Goal: Information Seeking & Learning: Find specific fact

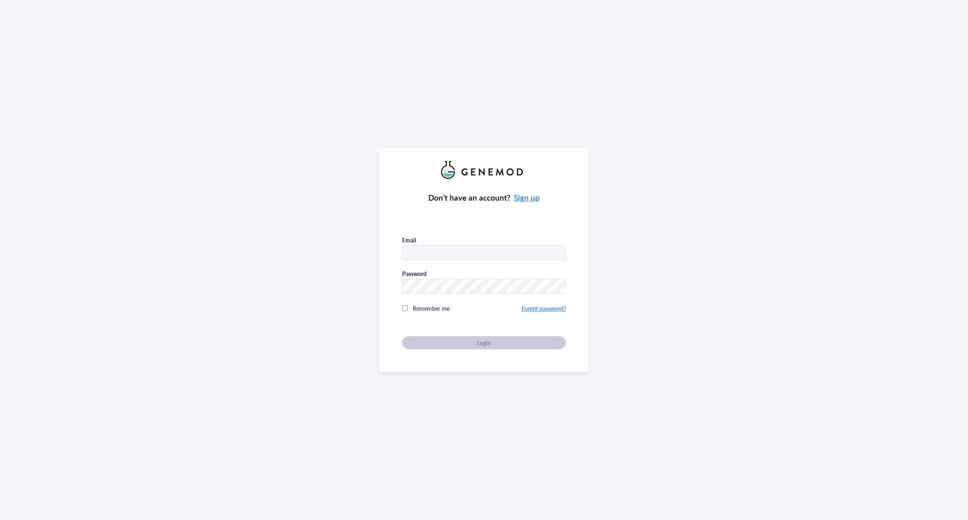
type input "celltherapy@genemod.net"
click at [574, 307] on div "Don’t have an account? Sign up Email celltherapy@genemod.net Password Remember …" at bounding box center [484, 260] width 210 height 224
click at [547, 343] on div "Login" at bounding box center [484, 342] width 138 height 7
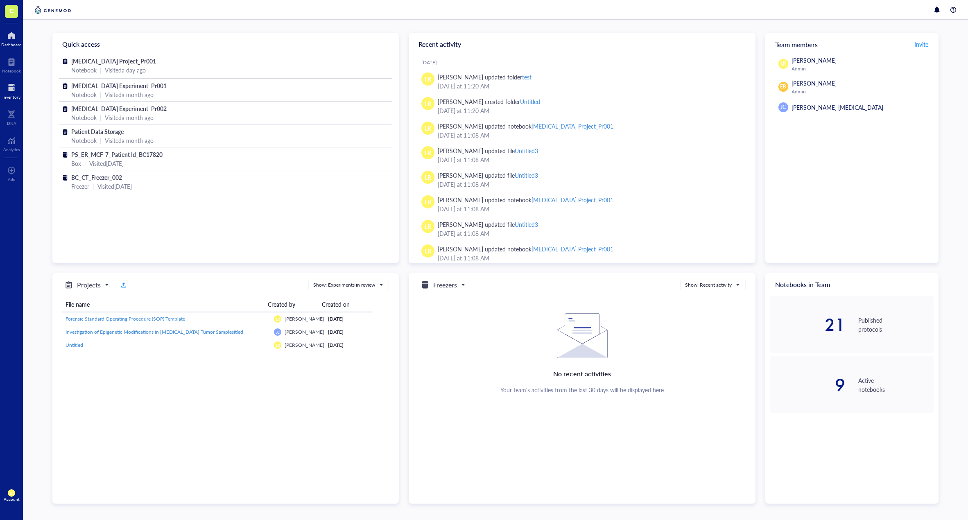
click at [18, 93] on div at bounding box center [11, 87] width 18 height 13
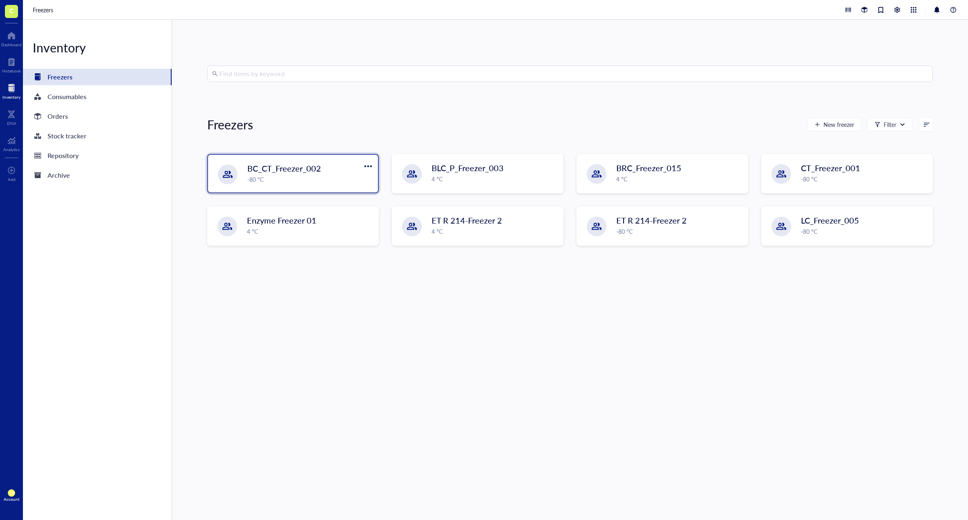
click at [332, 176] on div "-80 °C" at bounding box center [310, 179] width 126 height 9
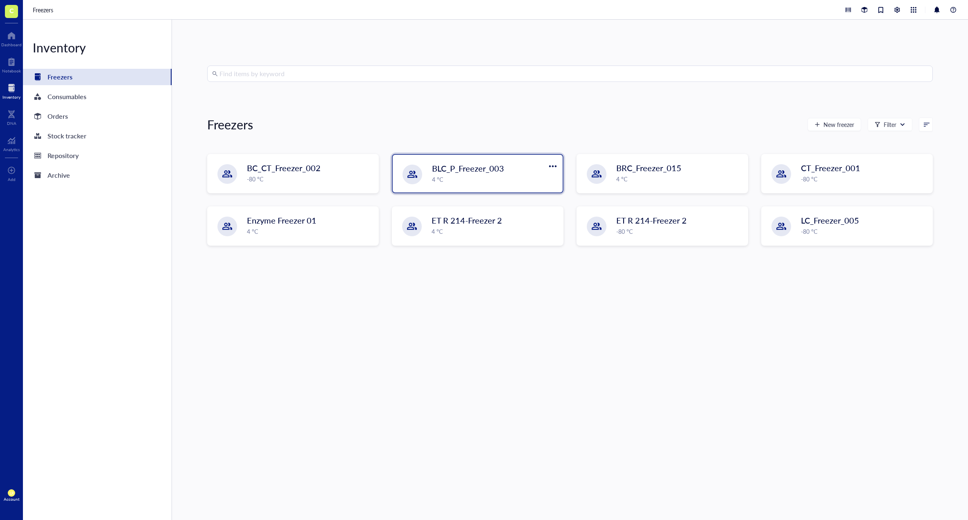
click at [418, 172] on div at bounding box center [412, 175] width 20 height 20
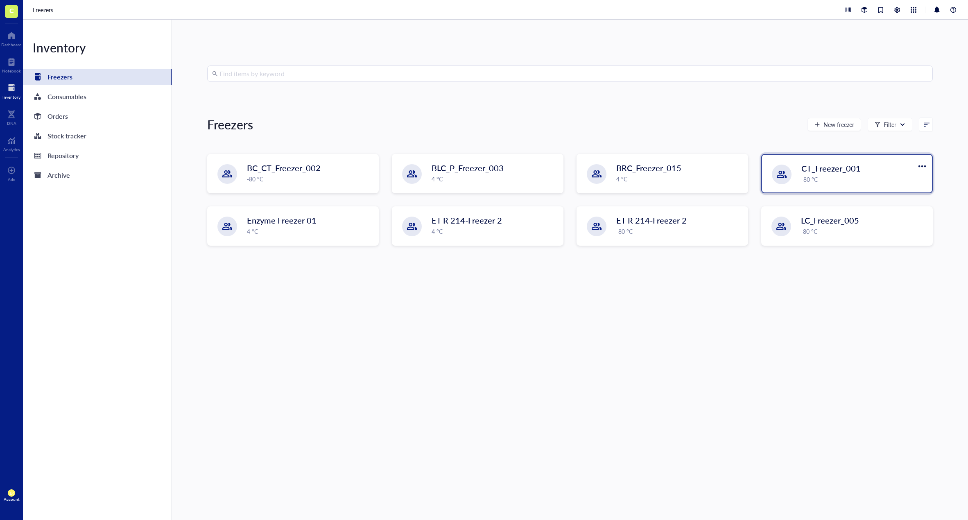
click at [808, 178] on div "-80 °C" at bounding box center [864, 179] width 126 height 9
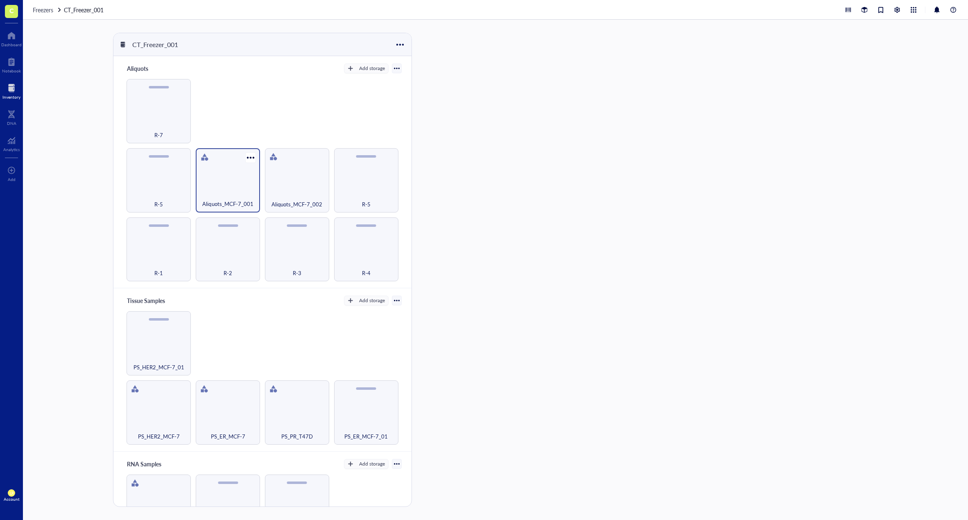
click at [228, 188] on div "Aliquots_MCF-7_001" at bounding box center [228, 180] width 64 height 64
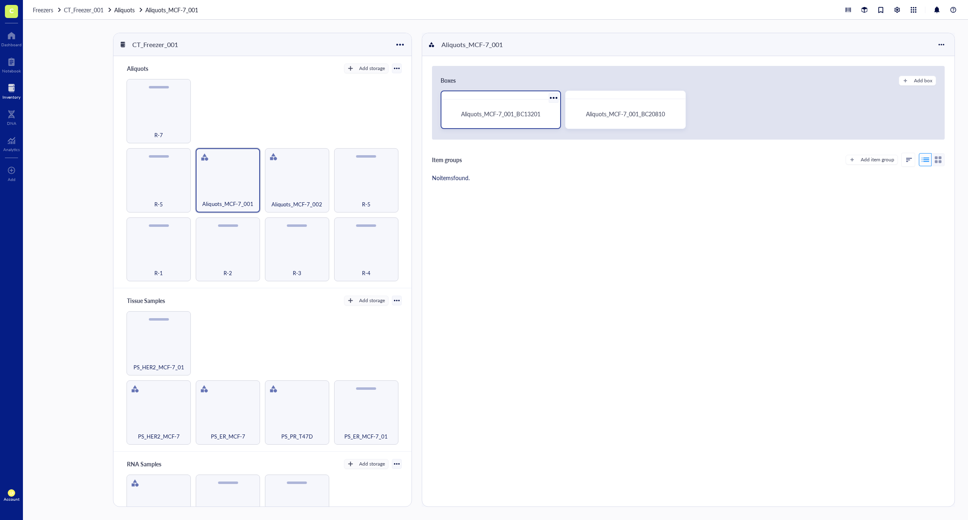
click at [520, 122] on div "Aliquots_MCF-7_001_BC13201" at bounding box center [501, 114] width 113 height 22
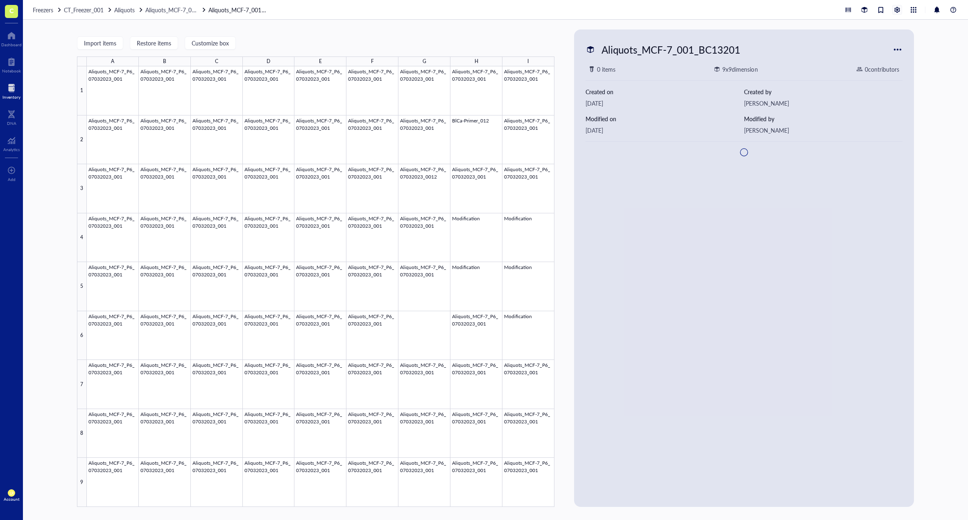
click at [896, 13] on div at bounding box center [896, 9] width 9 height 9
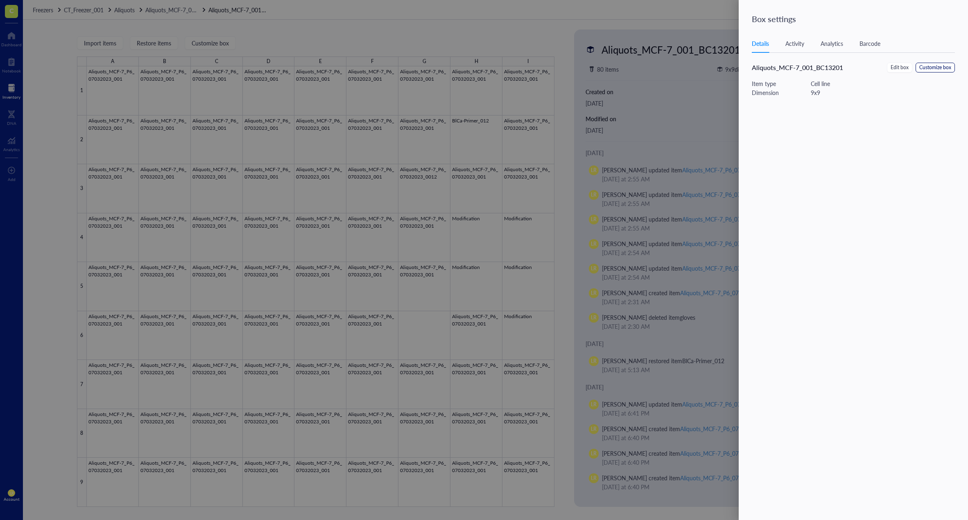
click at [926, 68] on span "Customize box" at bounding box center [935, 68] width 32 height 8
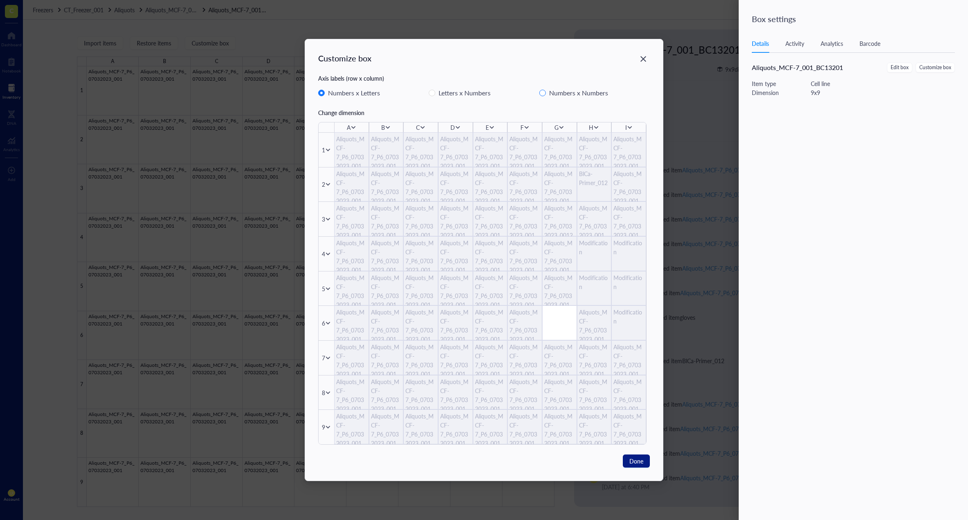
click at [544, 92] on input "Numbers x Numbers" at bounding box center [542, 93] width 7 height 7
radio input "false"
radio input "true"
click at [613, 45] on div "Customize box Axis labels (row x column) Numbers x Letters Letters x Numbers Nu…" at bounding box center [484, 259] width 358 height 441
click at [645, 61] on icon "Close" at bounding box center [643, 59] width 6 height 6
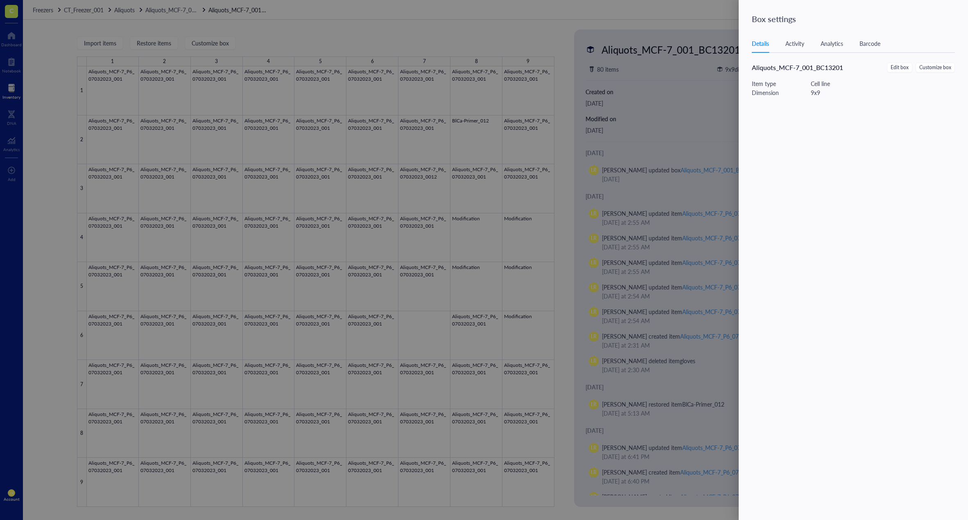
click at [14, 85] on div at bounding box center [484, 260] width 968 height 520
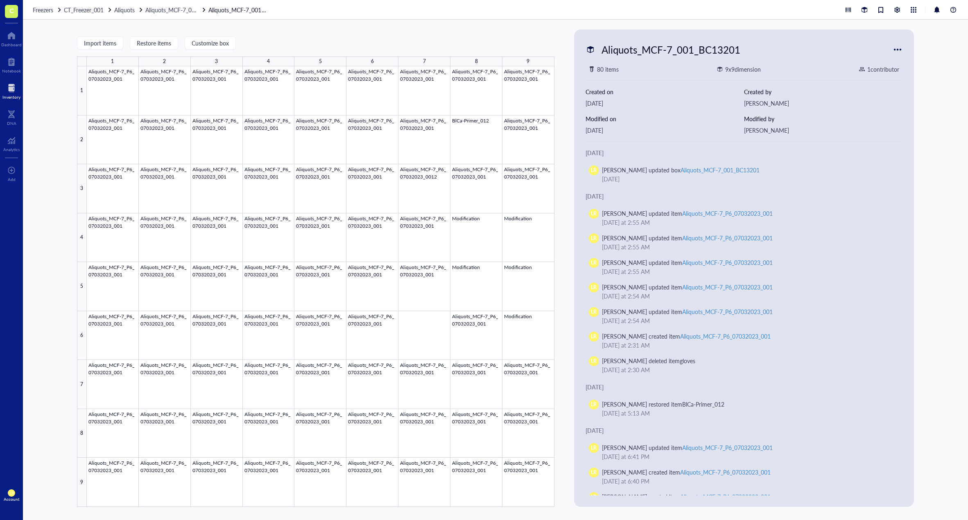
click at [20, 92] on div at bounding box center [11, 87] width 18 height 13
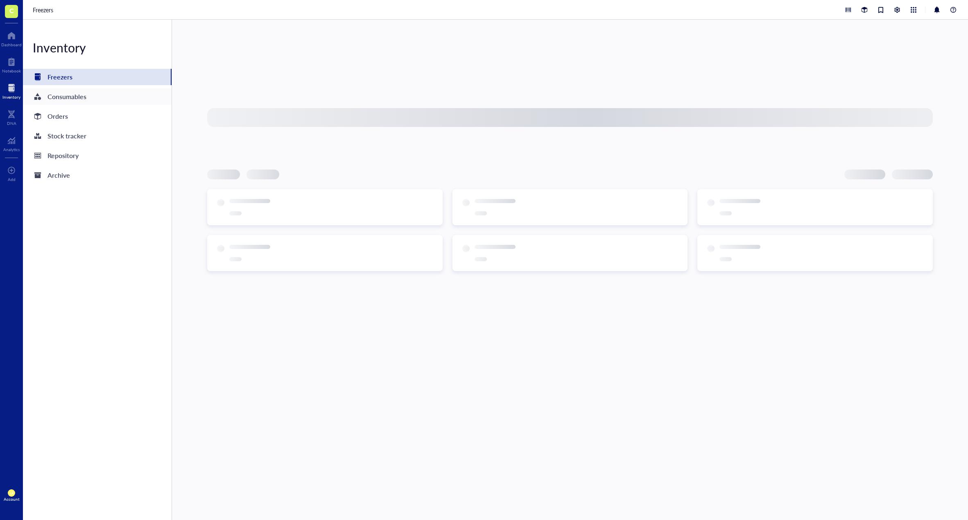
click at [70, 103] on div "Consumables" at bounding box center [97, 96] width 149 height 16
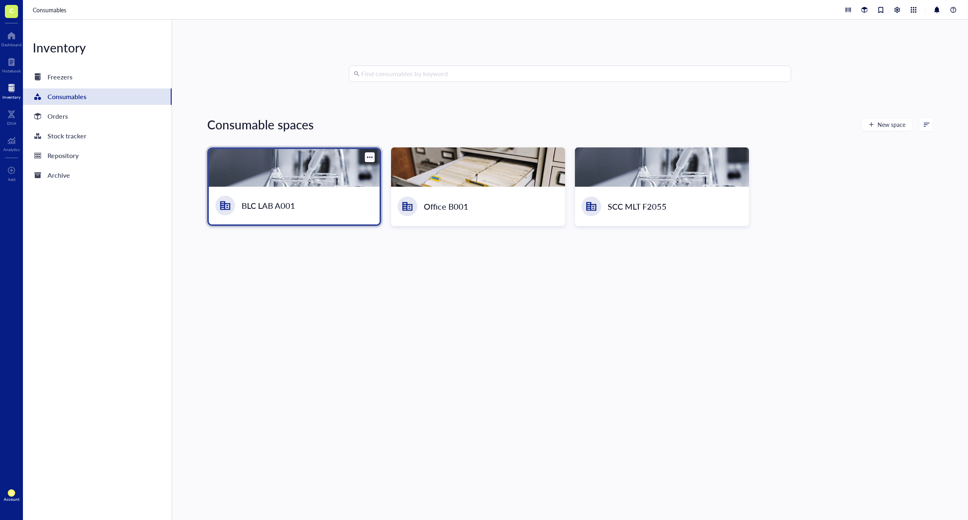
click at [312, 189] on div "BLC LAB A001" at bounding box center [294, 206] width 171 height 38
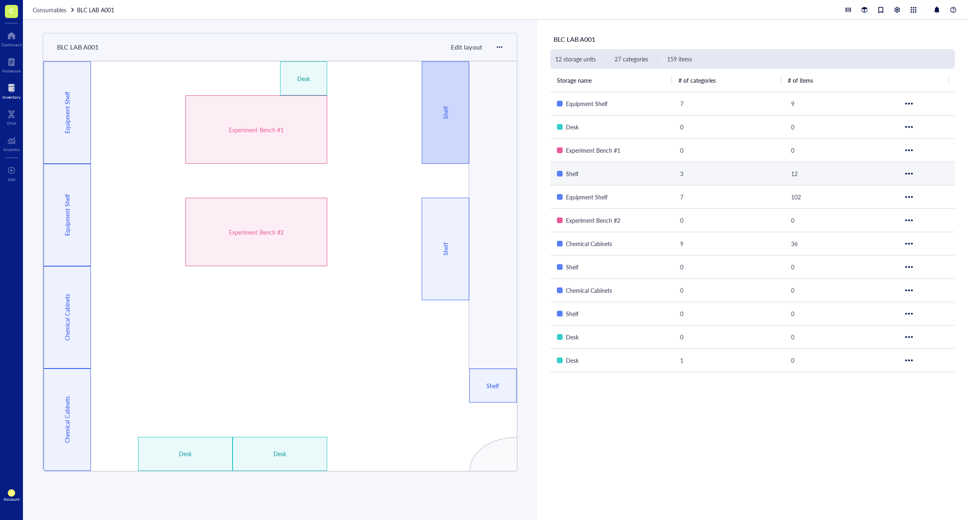
click at [436, 150] on div "Shelf" at bounding box center [445, 112] width 47 height 102
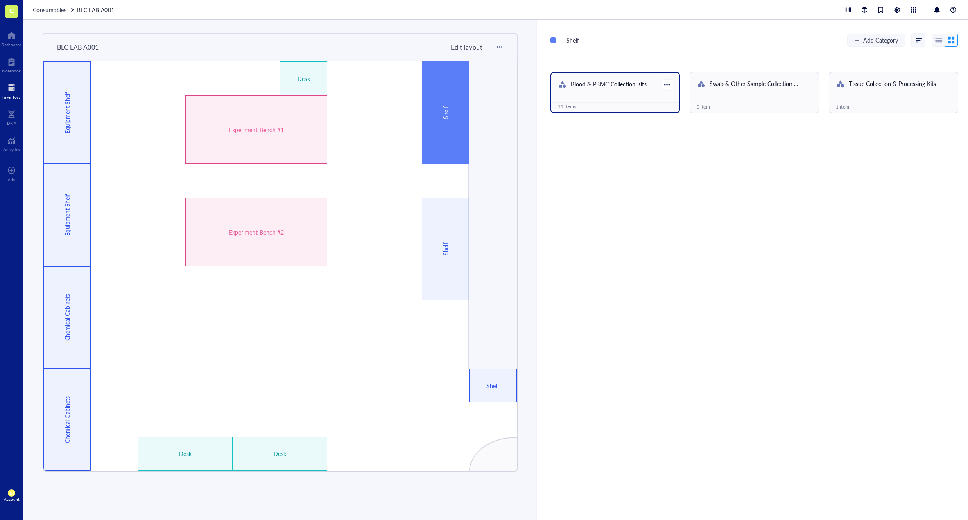
click at [641, 97] on div "Blood & PBMC Collection Kits 11 items" at bounding box center [614, 92] width 129 height 41
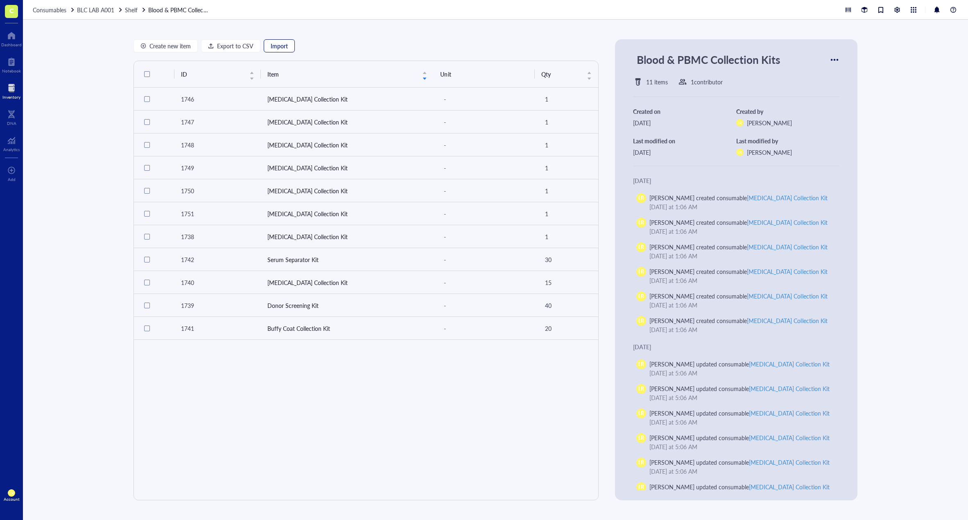
click at [285, 45] on span "Import" at bounding box center [279, 46] width 17 height 7
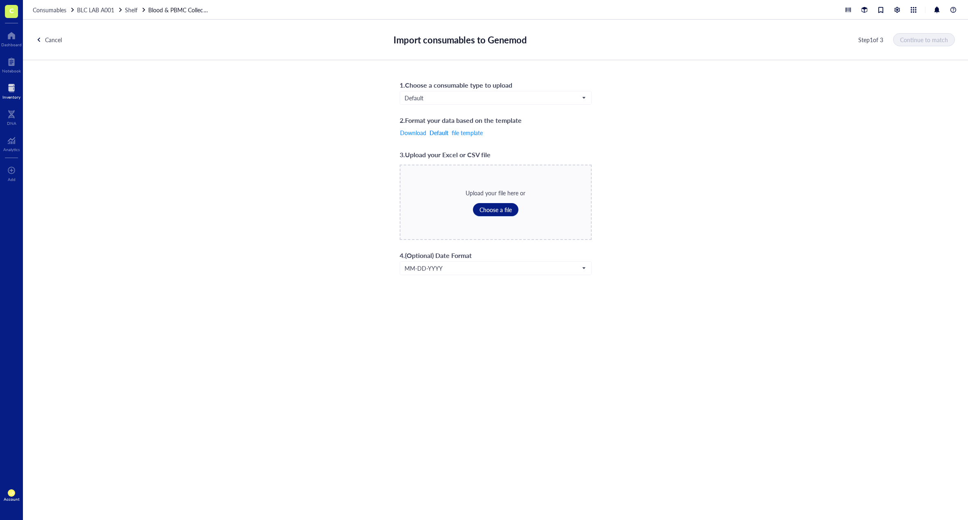
click at [470, 108] on div "1 . Choose a consumable type to upload Default 2 . Format your data based on th…" at bounding box center [495, 177] width 192 height 196
click at [475, 105] on div "1 . Choose a consumable type to upload Default 2 . Format your data based on th…" at bounding box center [495, 177] width 192 height 196
click at [475, 100] on span "Default" at bounding box center [494, 97] width 181 height 7
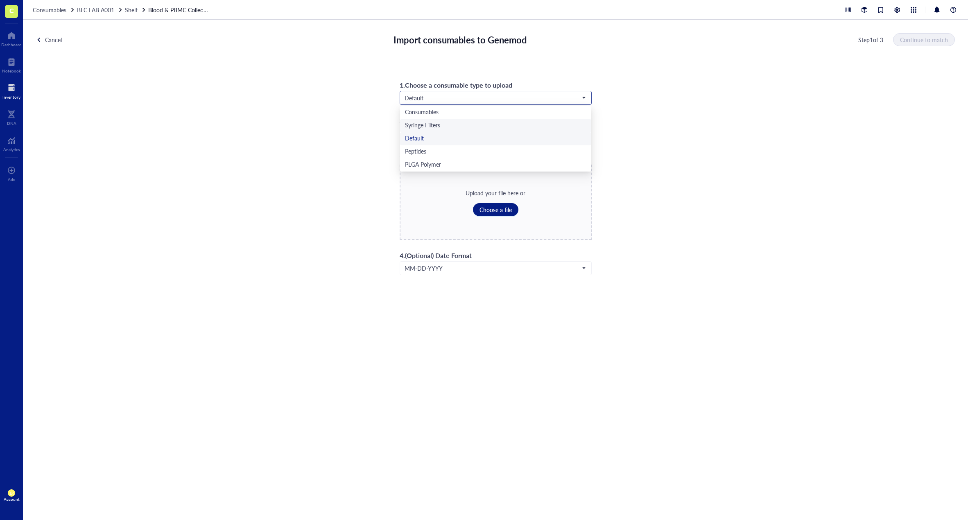
click at [462, 126] on div "Syringe Filters" at bounding box center [495, 125] width 181 height 9
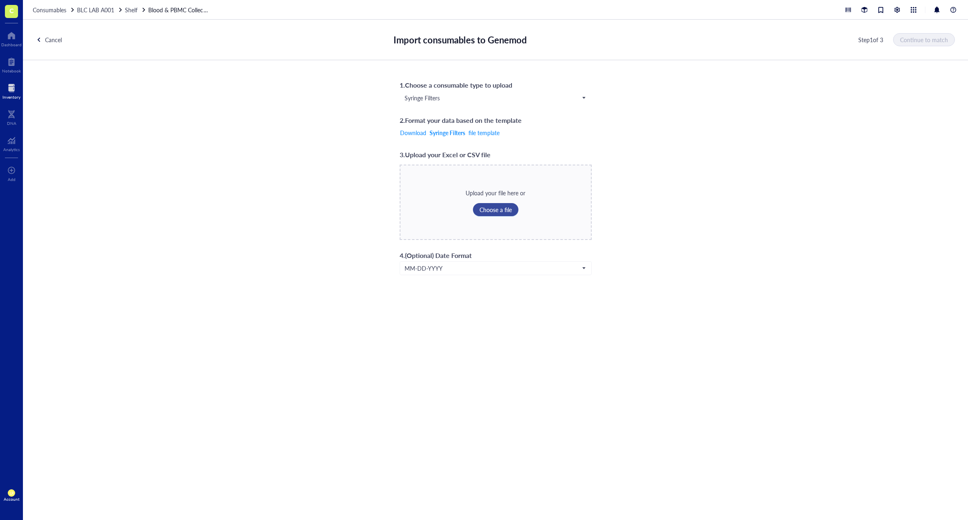
click at [487, 210] on span "Choose a file" at bounding box center [495, 209] width 32 height 7
click at [898, 46] on div "Step 1 of 3 Continue to match" at bounding box center [907, 40] width 96 height 14
click at [901, 44] on button "Continue to match" at bounding box center [924, 39] width 61 height 13
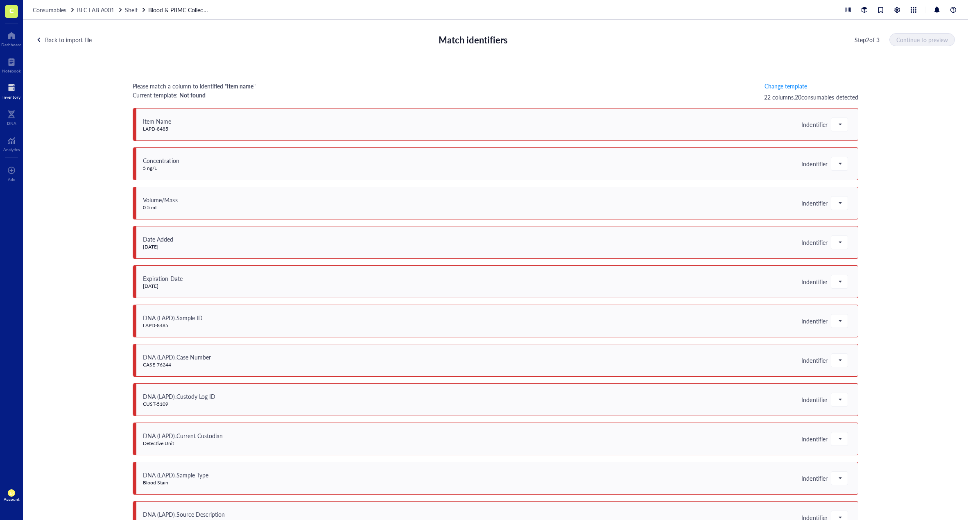
click at [880, 96] on div "Please match a column to identified " Item name " Current template: Not found C…" at bounding box center [495, 295] width 945 height 471
click at [785, 84] on span "Change template" at bounding box center [785, 86] width 43 height 7
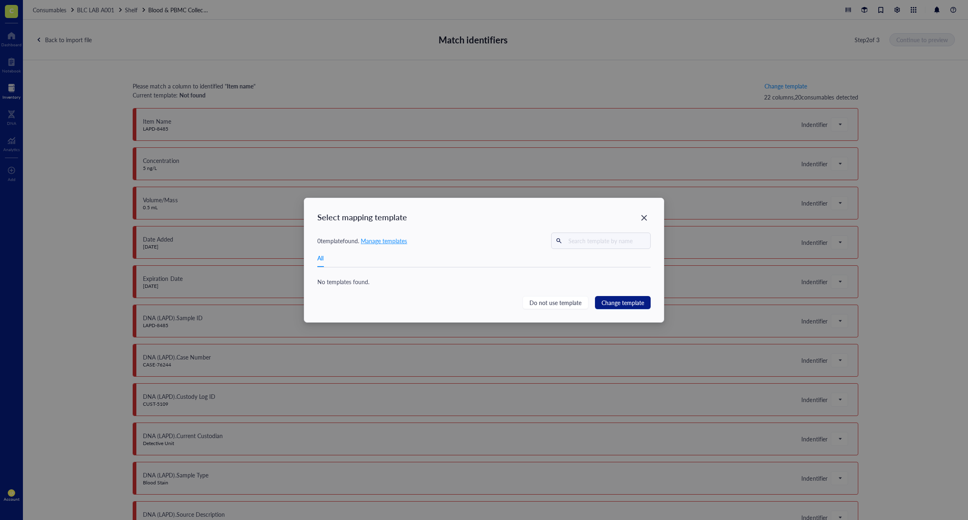
click at [577, 284] on div "No templates found." at bounding box center [483, 281] width 333 height 9
click at [406, 244] on span "Manage templates" at bounding box center [384, 241] width 46 height 8
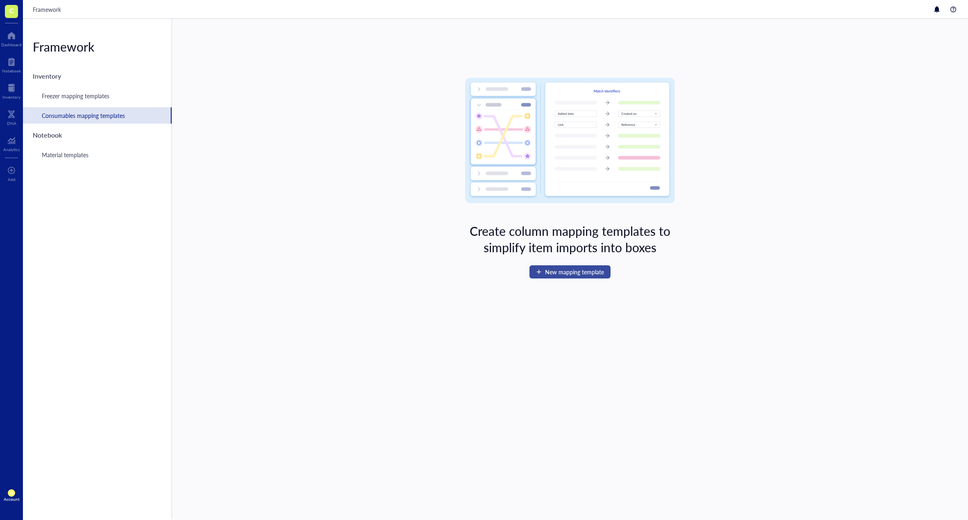
click at [559, 275] on span "New mapping template" at bounding box center [574, 272] width 59 height 7
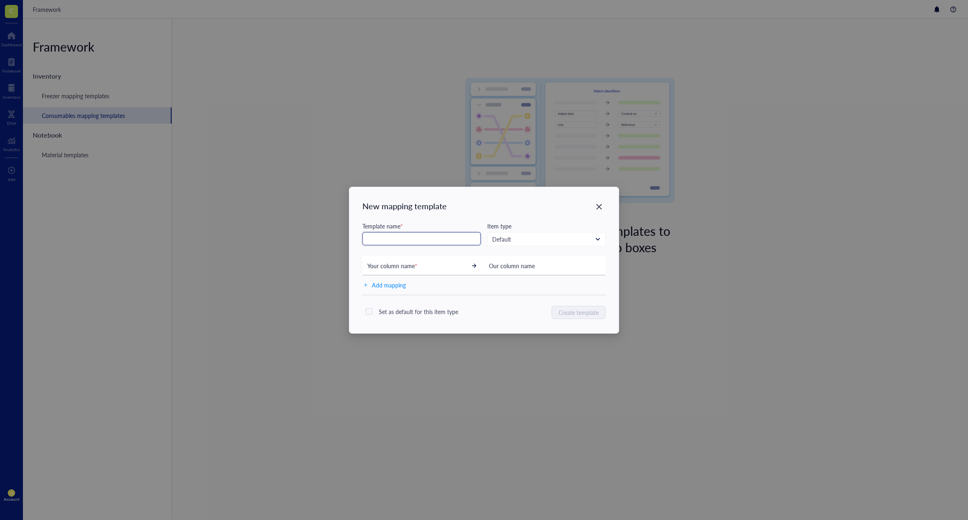
click at [414, 239] on input "text" at bounding box center [421, 238] width 118 height 13
click at [516, 238] on span "Default" at bounding box center [545, 238] width 107 height 7
type input "Consumable mapping template"
click at [529, 257] on div "Consumables" at bounding box center [546, 253] width 108 height 9
click at [395, 285] on span "Add mapping" at bounding box center [389, 285] width 34 height 11
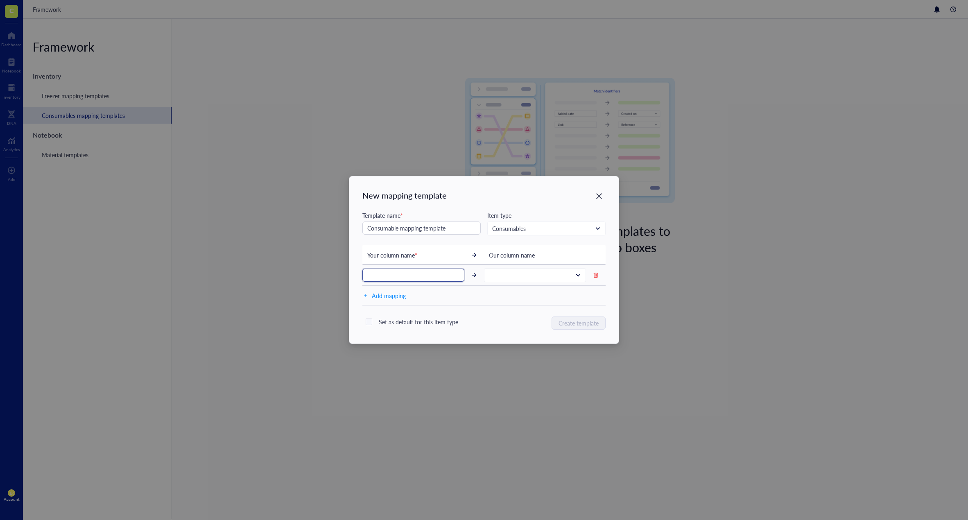
click at [405, 279] on input "text" at bounding box center [413, 275] width 102 height 13
type input "Item name"
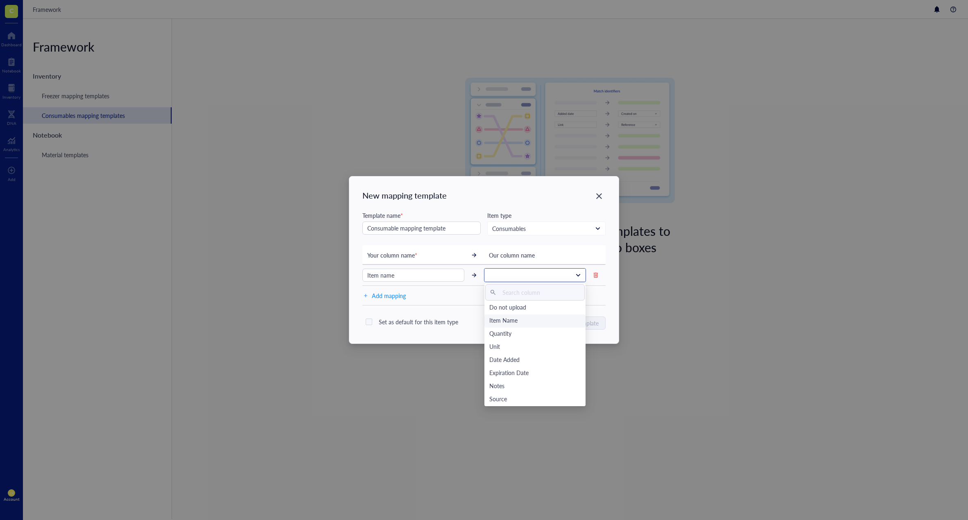
click at [501, 318] on div "Item Name" at bounding box center [534, 320] width 91 height 9
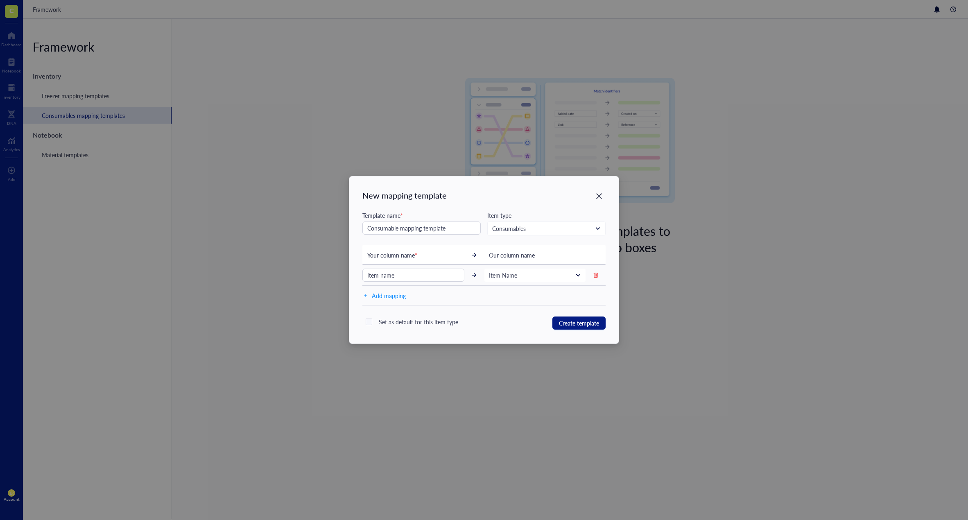
click at [503, 326] on div "Set as default for this item type Create template" at bounding box center [483, 322] width 243 height 15
click at [563, 319] on span "Create template" at bounding box center [579, 322] width 40 height 9
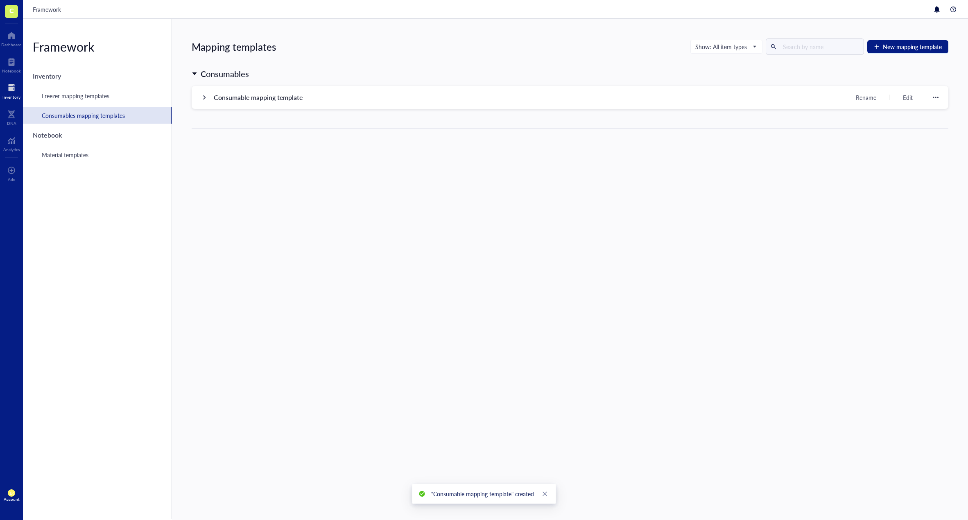
click at [18, 90] on div at bounding box center [11, 87] width 18 height 13
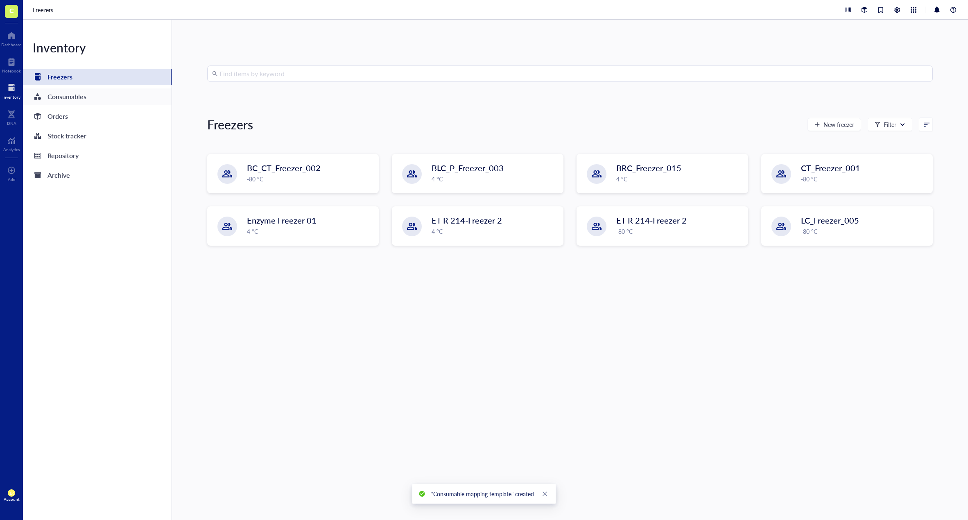
click at [85, 97] on div "Consumables" at bounding box center [66, 96] width 39 height 11
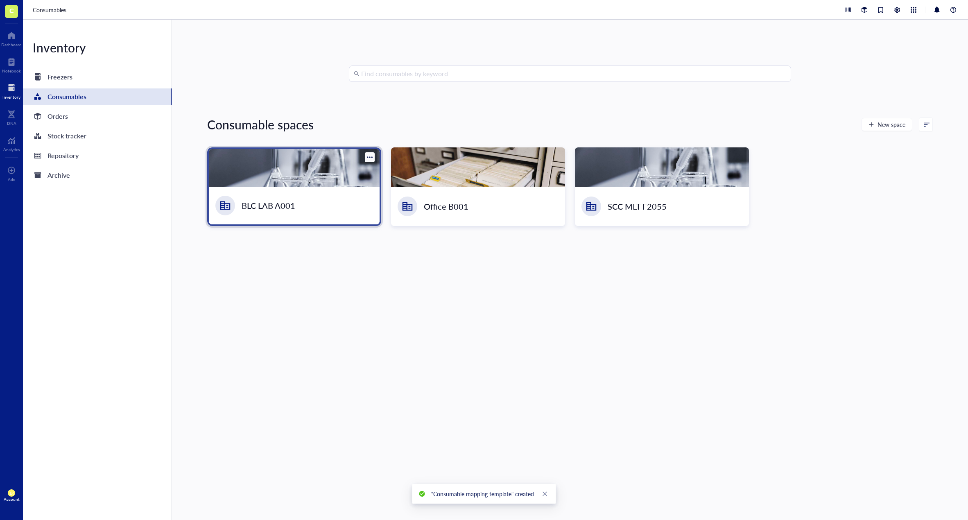
click at [351, 185] on div at bounding box center [294, 168] width 171 height 38
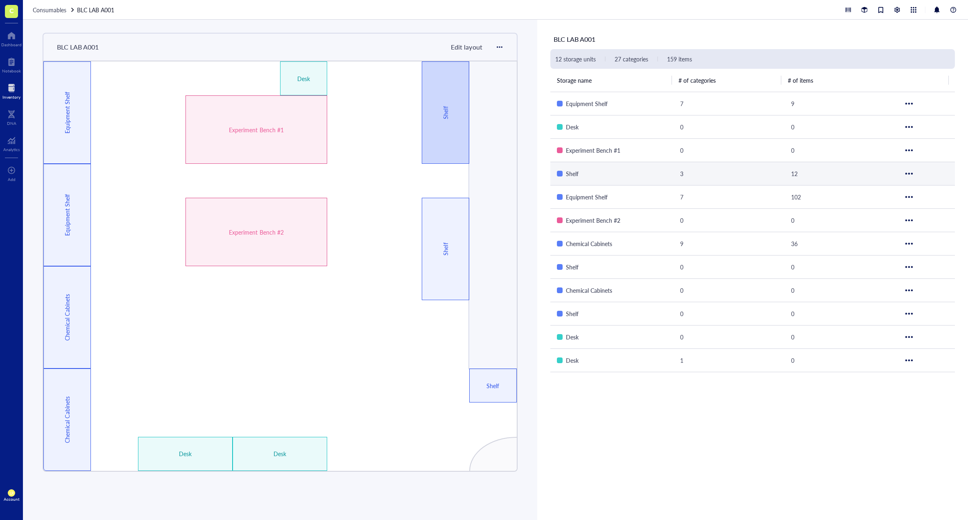
click at [454, 120] on div "Shelf" at bounding box center [445, 112] width 47 height 102
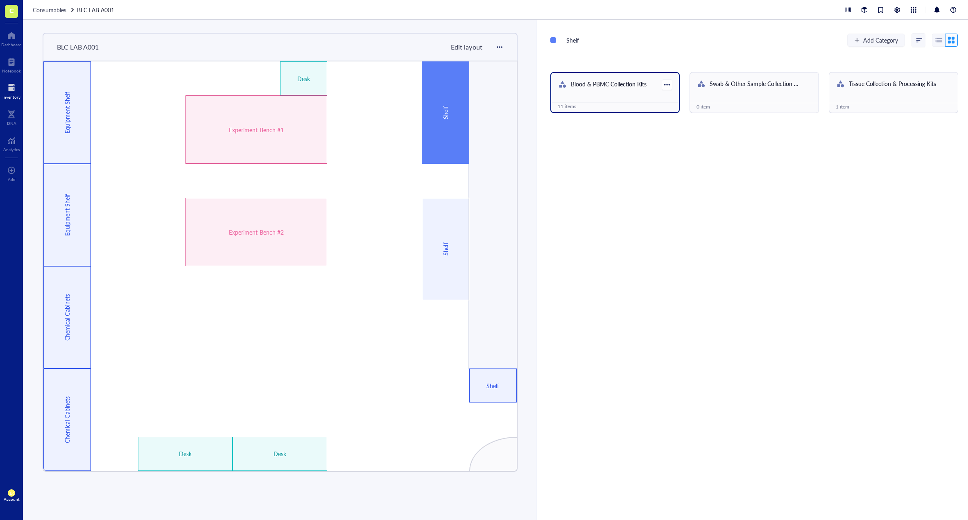
click at [635, 79] on div "Blood & PBMC Collection Kits" at bounding box center [609, 84] width 76 height 11
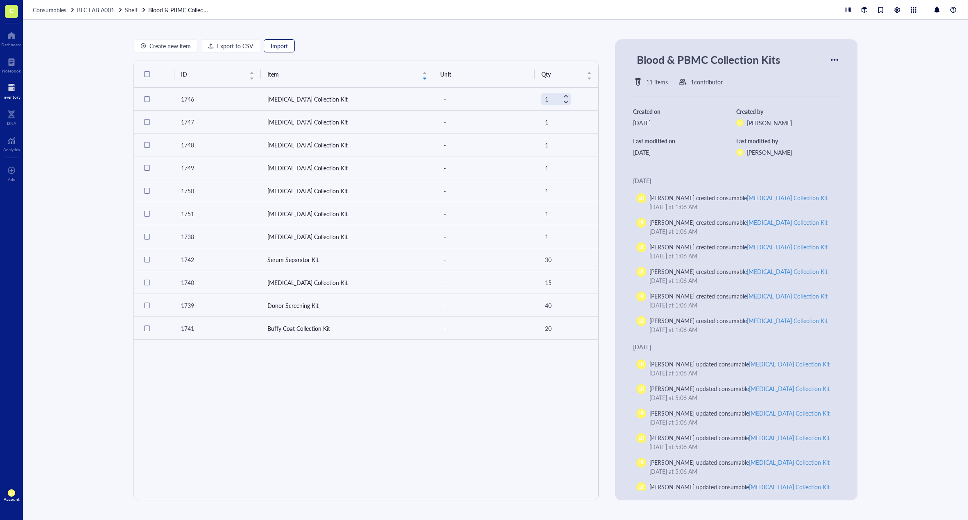
click at [283, 45] on span "Import" at bounding box center [279, 46] width 17 height 7
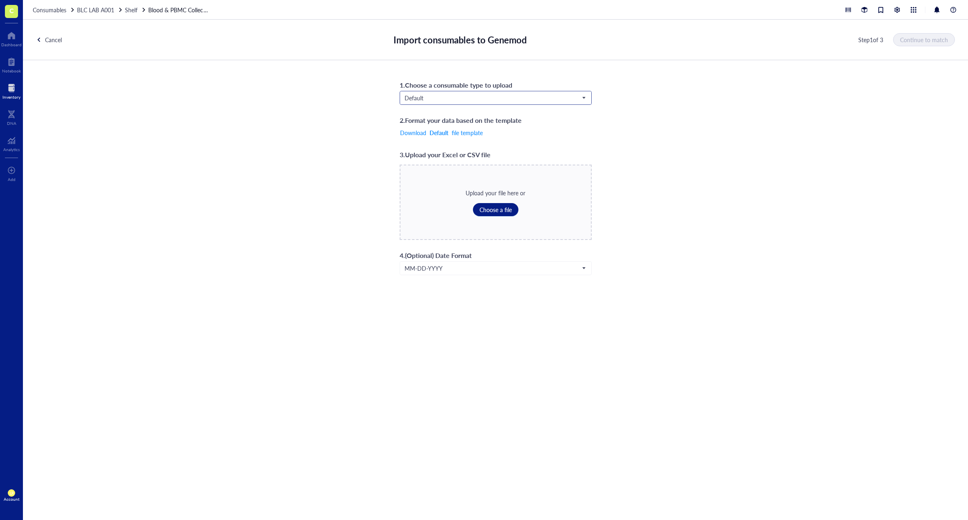
click at [508, 97] on span "Default" at bounding box center [494, 97] width 181 height 7
click at [492, 117] on div "Consumables" at bounding box center [495, 112] width 191 height 13
click at [498, 207] on span "Choose a file" at bounding box center [495, 209] width 32 height 7
click at [913, 37] on span "Continue to match" at bounding box center [924, 39] width 48 height 7
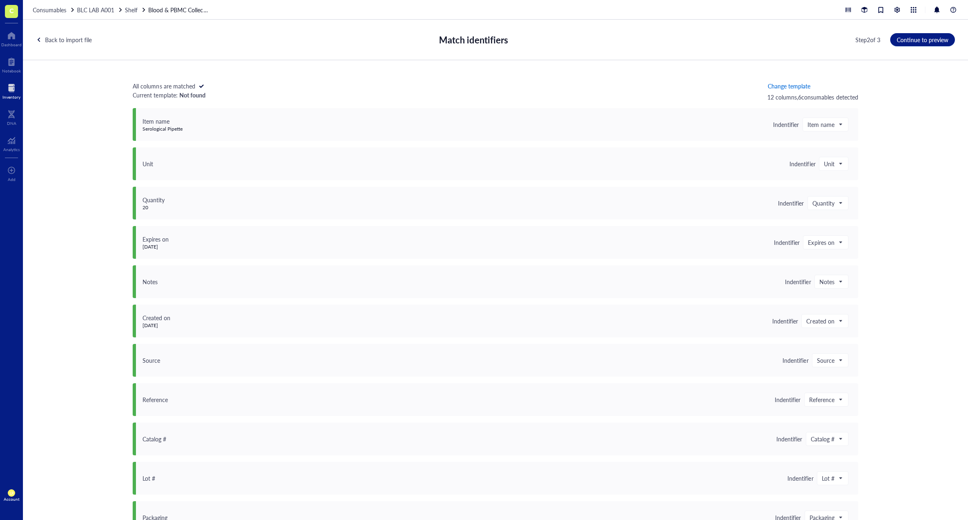
click at [790, 84] on span "Change template" at bounding box center [788, 86] width 43 height 7
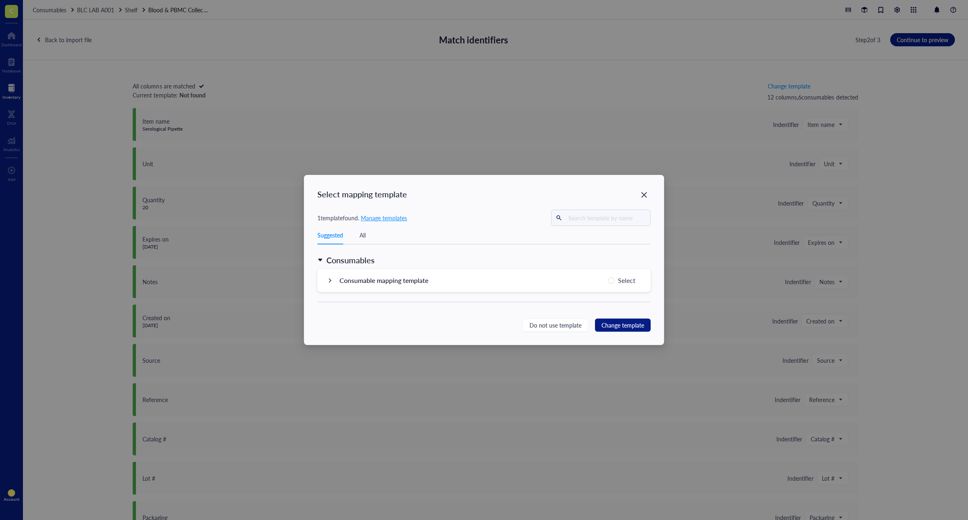
click at [329, 280] on icon at bounding box center [330, 281] width 6 height 6
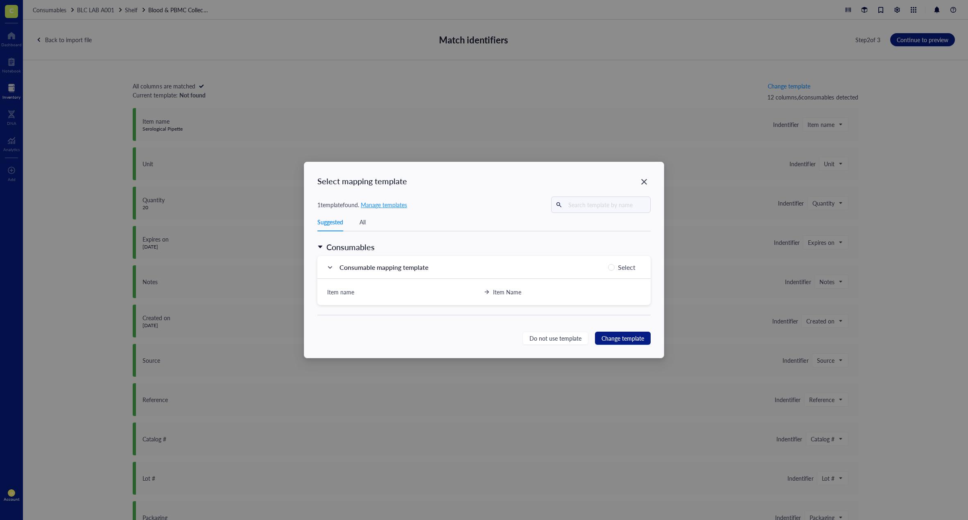
click at [327, 263] on div "Consumable mapping template Select" at bounding box center [483, 267] width 333 height 23
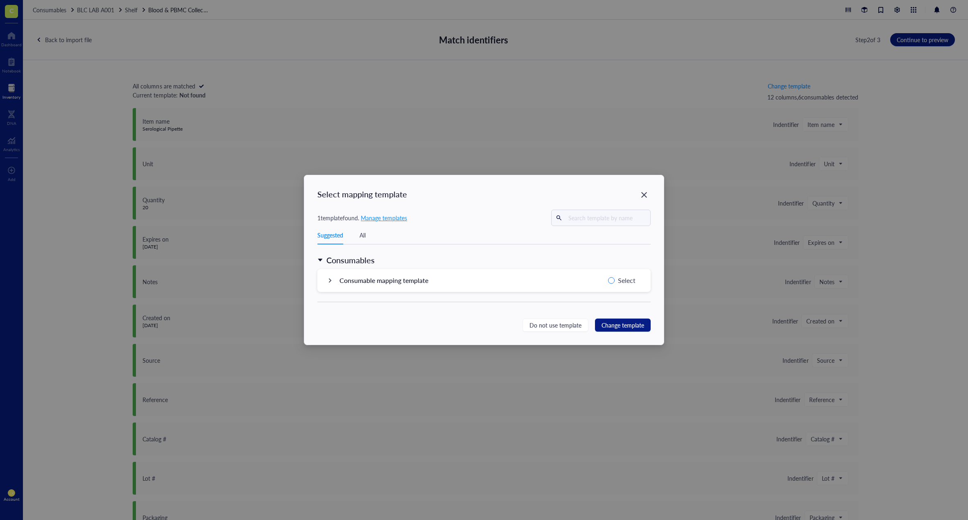
click at [609, 276] on label "Select" at bounding box center [623, 280] width 31 height 11
click at [609, 277] on input "Select" at bounding box center [611, 280] width 7 height 7
radio input "true"
click at [696, 305] on div "Select mapping template 1 template found. Manage templates Suggested All Consum…" at bounding box center [484, 260] width 968 height 520
click at [649, 194] on div "Close" at bounding box center [643, 194] width 13 height 13
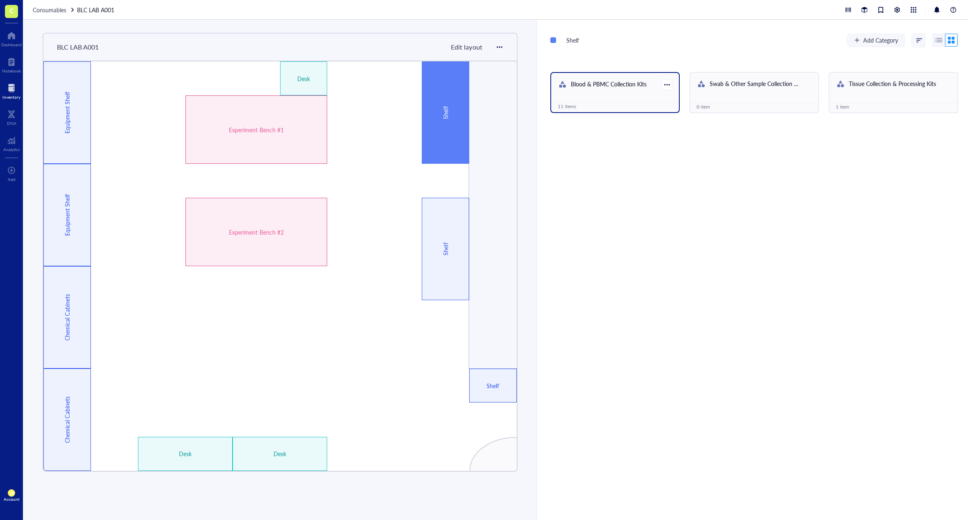
click at [632, 98] on div "Blood & PBMC Collection Kits 11 items" at bounding box center [614, 92] width 129 height 41
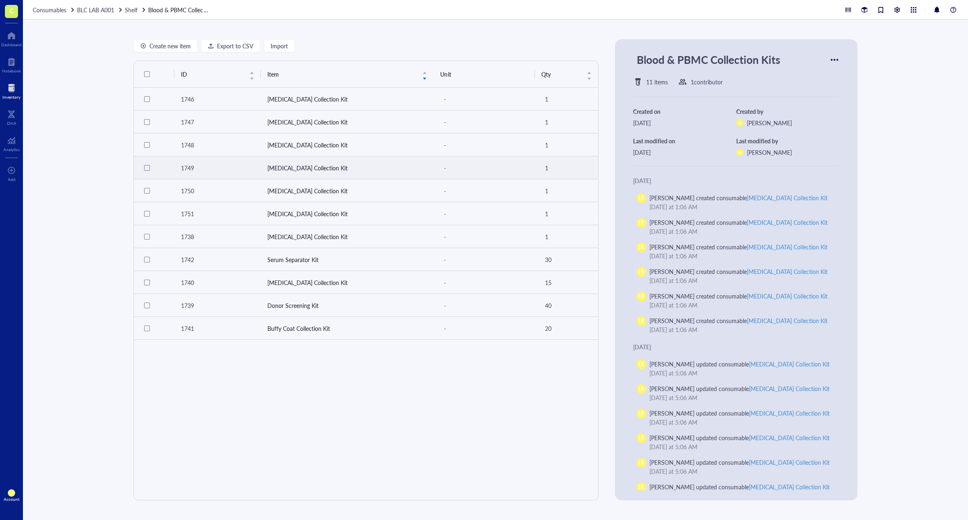
click at [289, 167] on td "Whole Blood Collection Kit" at bounding box center [347, 167] width 173 height 23
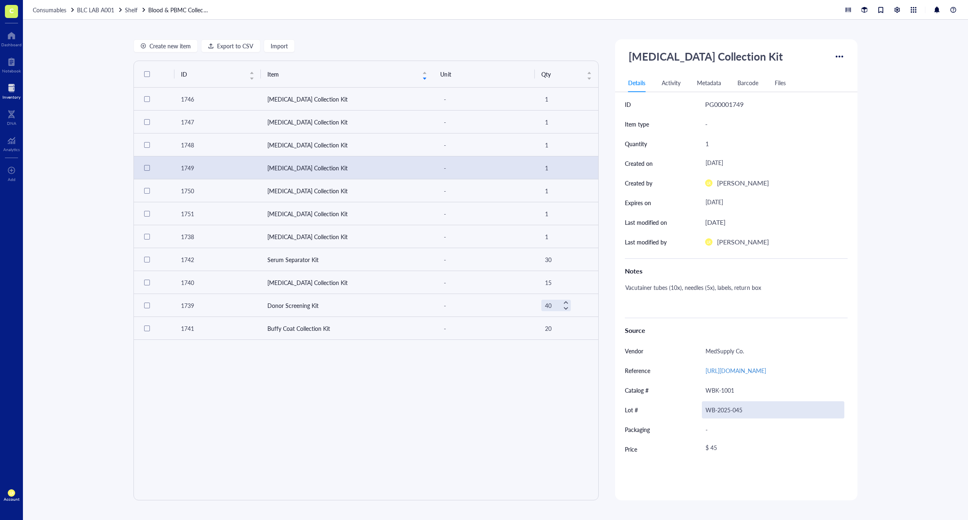
click at [725, 418] on div "WB-2025-045" at bounding box center [773, 409] width 142 height 17
click at [739, 418] on input "WB-2025-045" at bounding box center [773, 410] width 142 height 16
click at [15, 95] on div "Inventory" at bounding box center [11, 97] width 18 height 5
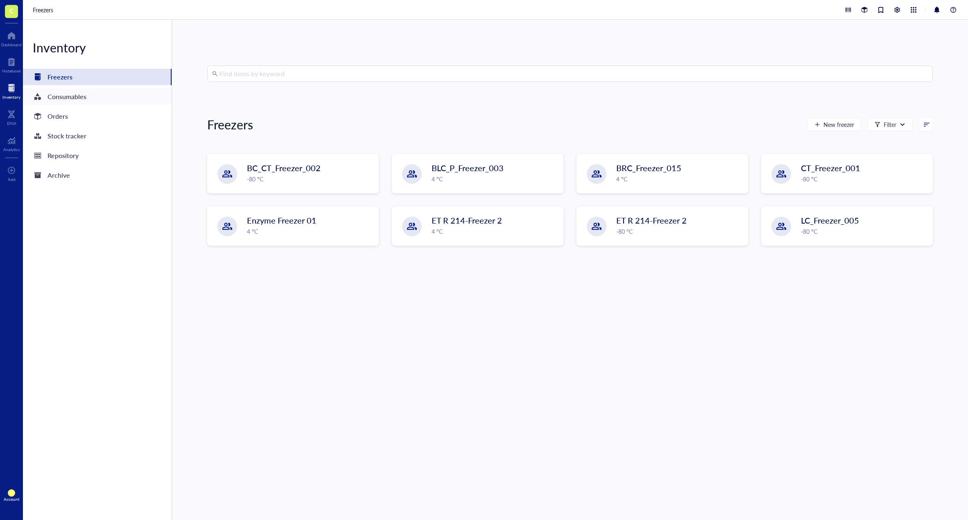
click at [101, 100] on div "Consumables" at bounding box center [97, 96] width 149 height 16
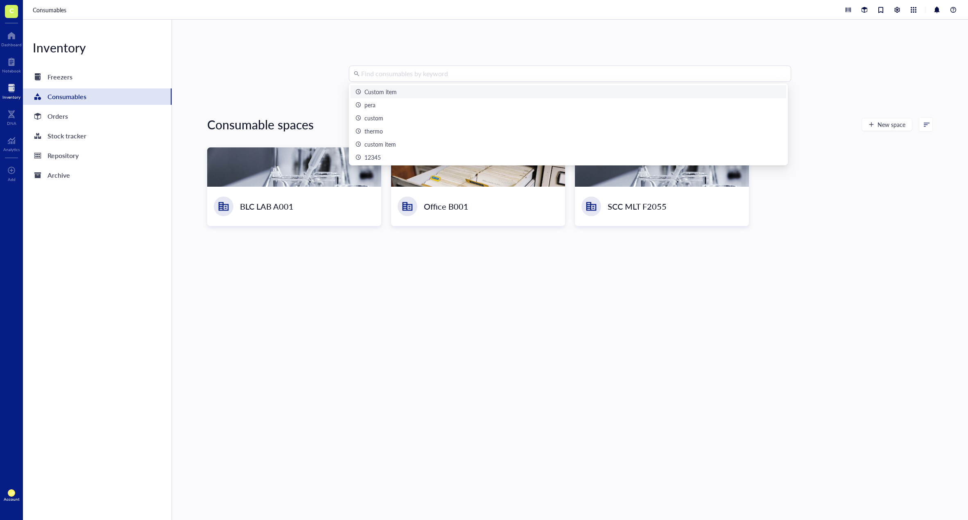
click at [410, 81] on div "Find consumables by keyword" at bounding box center [570, 73] width 442 height 16
paste input "WB-2025-045"
type input "WB-2025-045"
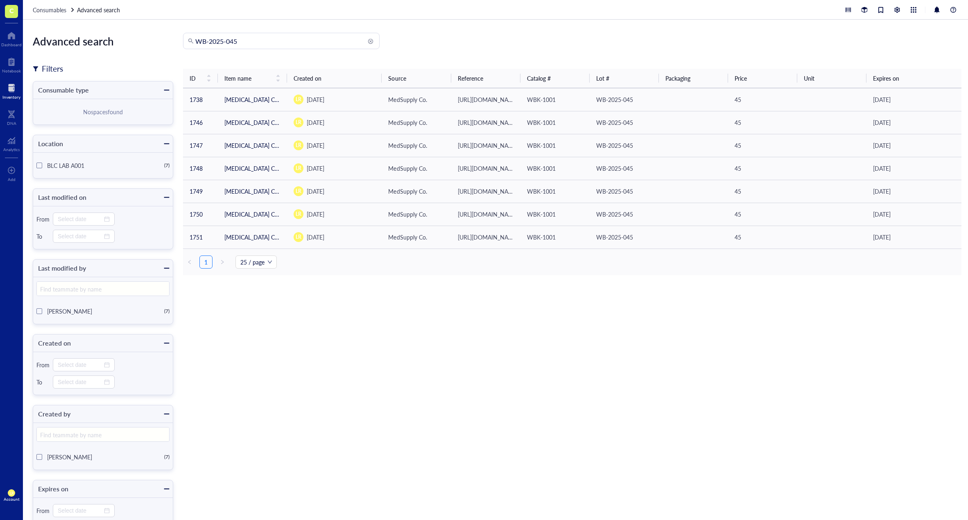
click at [397, 323] on div "WB-2025-045 ID Item name Created on Source Reference Catalog # Lot # Packaging …" at bounding box center [572, 287] width 778 height 508
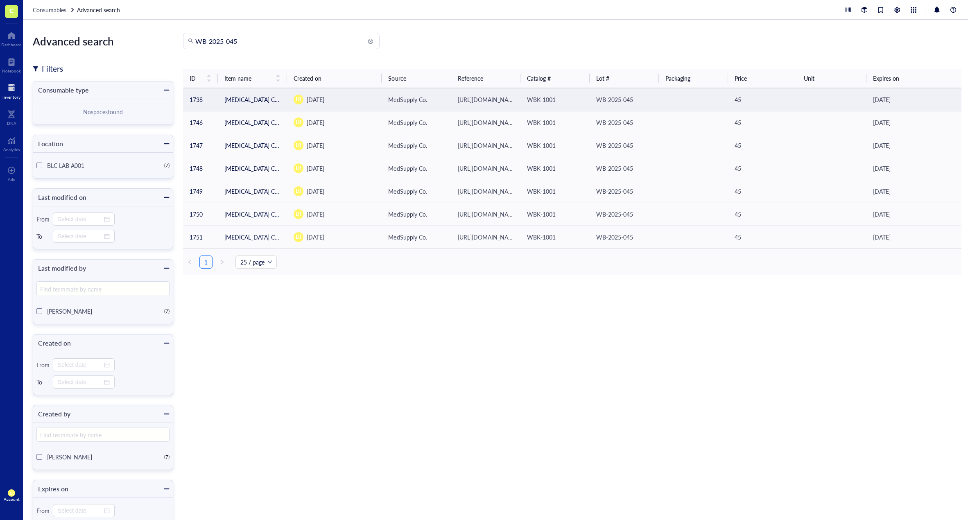
click at [363, 105] on td "LR July 26, 2025" at bounding box center [334, 99] width 95 height 23
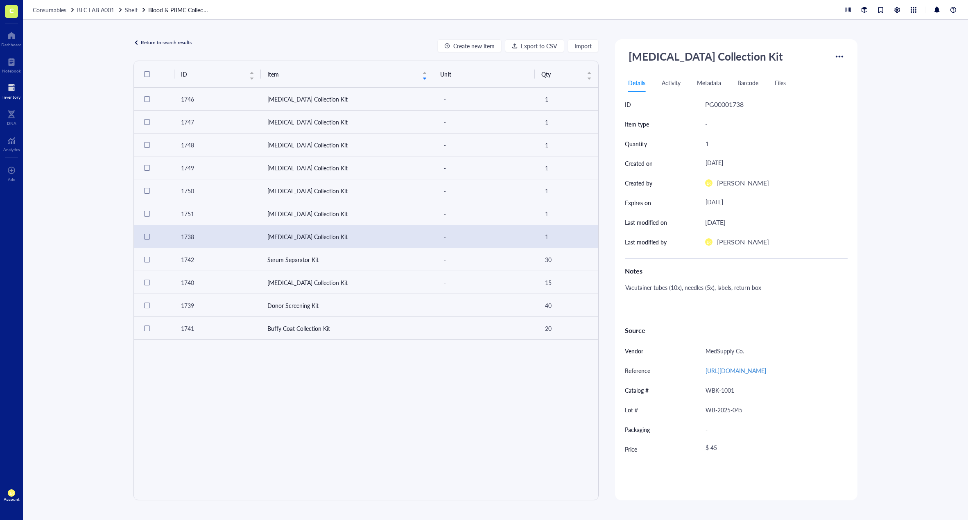
click at [181, 43] on div "Return to search results" at bounding box center [166, 42] width 51 height 7
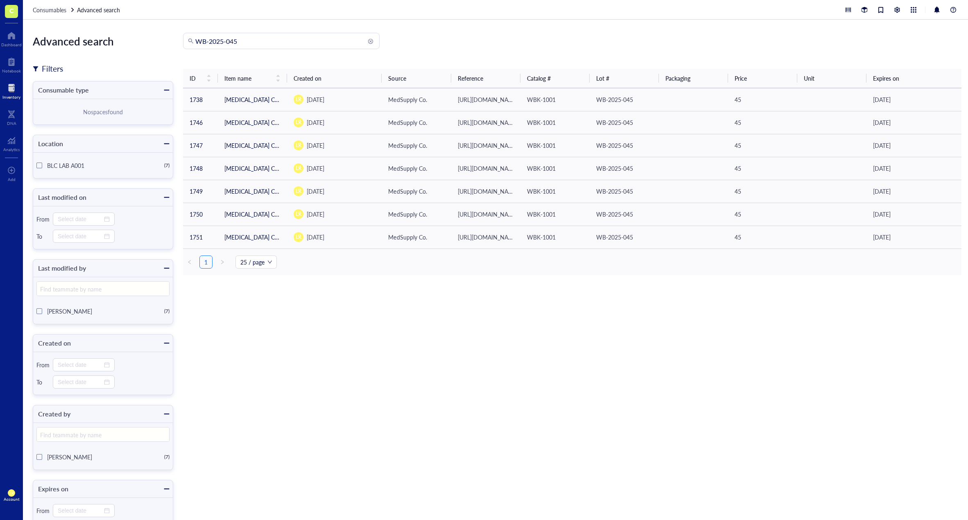
click at [307, 339] on div "WB-2025-045 ID Item name Created on Source Reference Catalog # Lot # Packaging …" at bounding box center [572, 287] width 778 height 508
drag, startPoint x: 655, startPoint y: 426, endPoint x: 647, endPoint y: 446, distance: 21.7
click at [655, 426] on div "WB-2025-045 ID Item name Created on Source Reference Catalog # Lot # Packaging …" at bounding box center [572, 287] width 778 height 508
click at [379, 332] on div "WB-2025-045 ID Item name Created on Source Reference Catalog # Lot # Packaging …" at bounding box center [572, 287] width 778 height 508
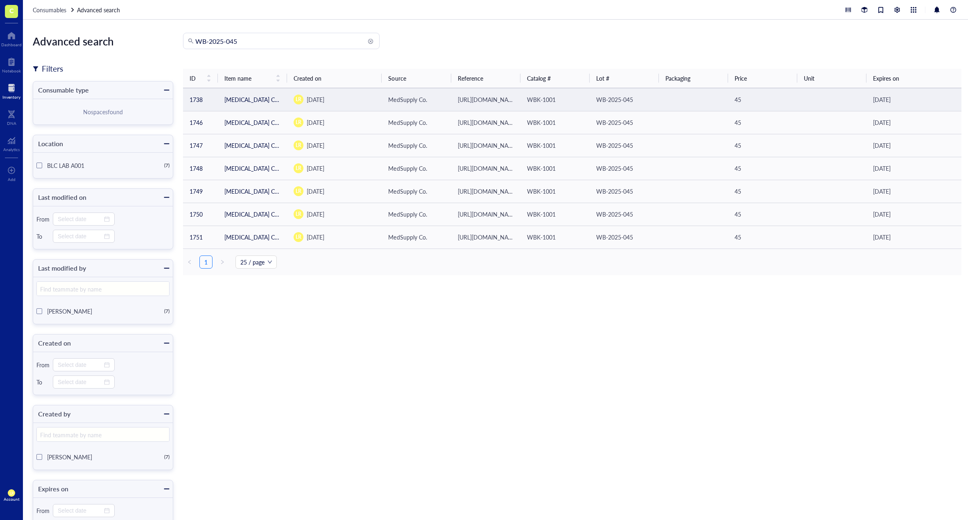
click at [280, 101] on td "Whole Blood Collection Kit" at bounding box center [252, 99] width 69 height 23
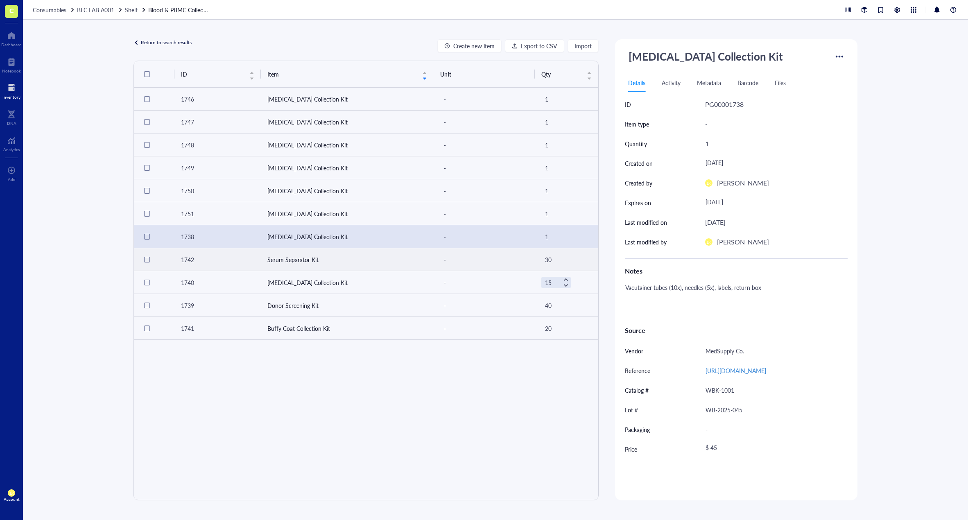
click at [282, 254] on td "Serum Separator Kit" at bounding box center [347, 259] width 173 height 23
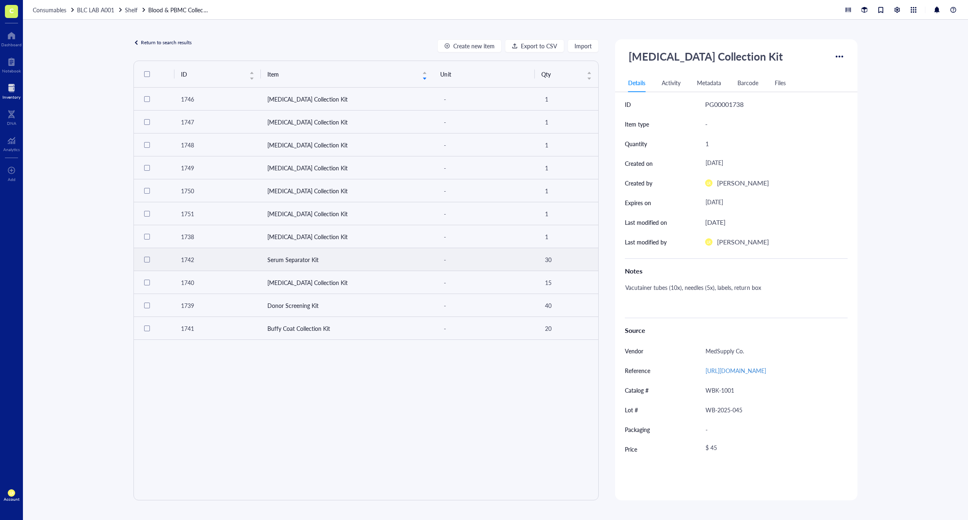
click at [282, 254] on td "Serum Separator Kit" at bounding box center [347, 259] width 173 height 23
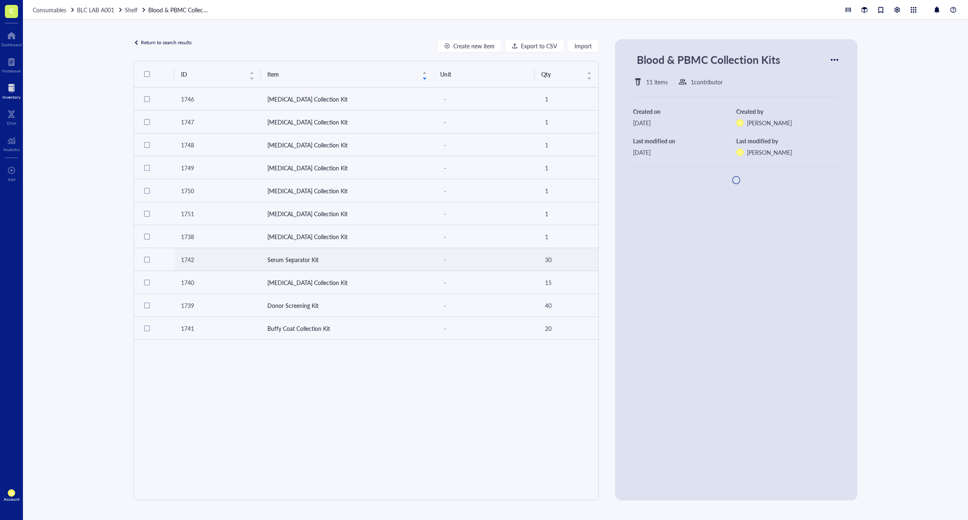
click at [305, 434] on div "ID Item Unit Qty 1746 Whole Blood Collection Kit - 1 1747 Whole Blood Collectio…" at bounding box center [365, 281] width 465 height 440
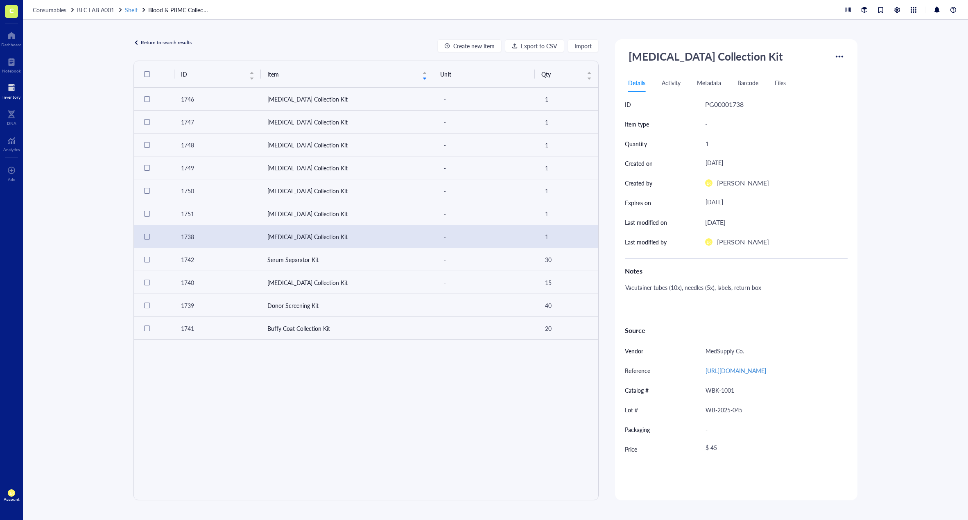
click at [130, 10] on span "Shelf" at bounding box center [131, 10] width 13 height 8
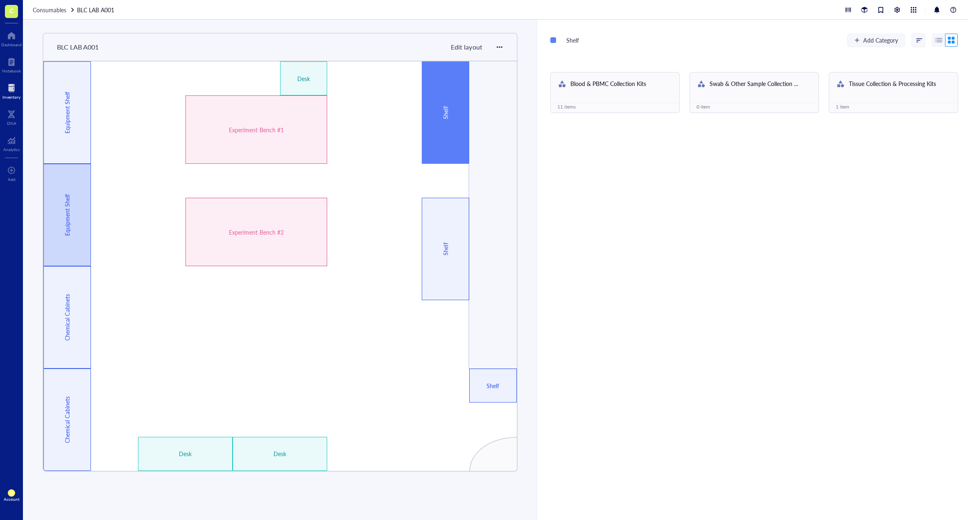
click at [86, 221] on div "Equipment Shelf" at bounding box center [66, 215] width 47 height 102
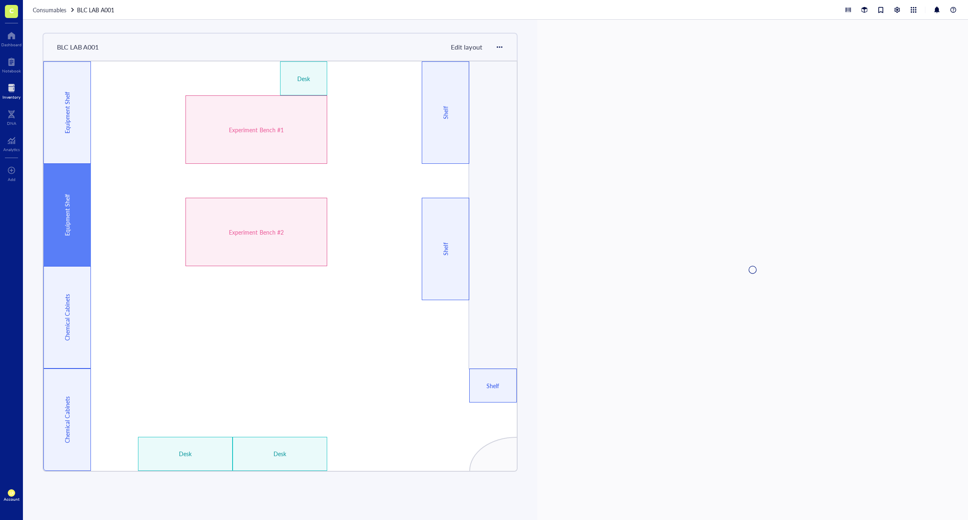
click at [92, 295] on div at bounding box center [114, 283] width 47 height 34
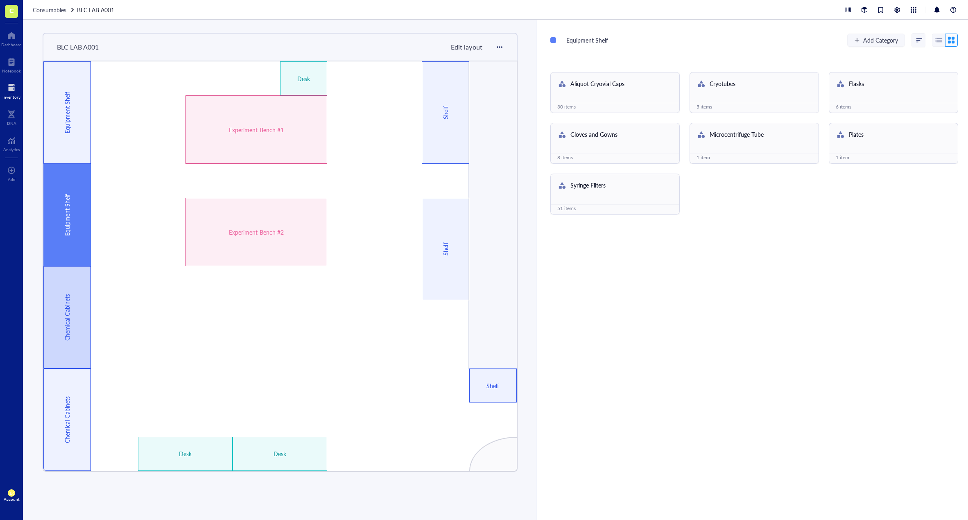
click at [96, 323] on div at bounding box center [114, 317] width 47 height 34
click at [86, 323] on div "Chemical Cabinets" at bounding box center [66, 317] width 47 height 102
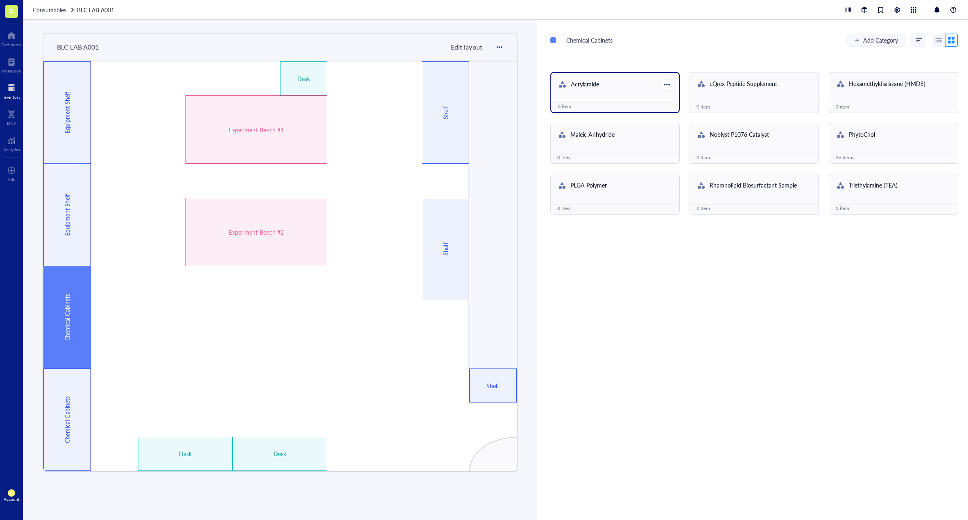
click at [623, 88] on div "Acrylamide" at bounding box center [609, 84] width 104 height 11
click at [874, 144] on div "PhytoChol" at bounding box center [893, 136] width 128 height 24
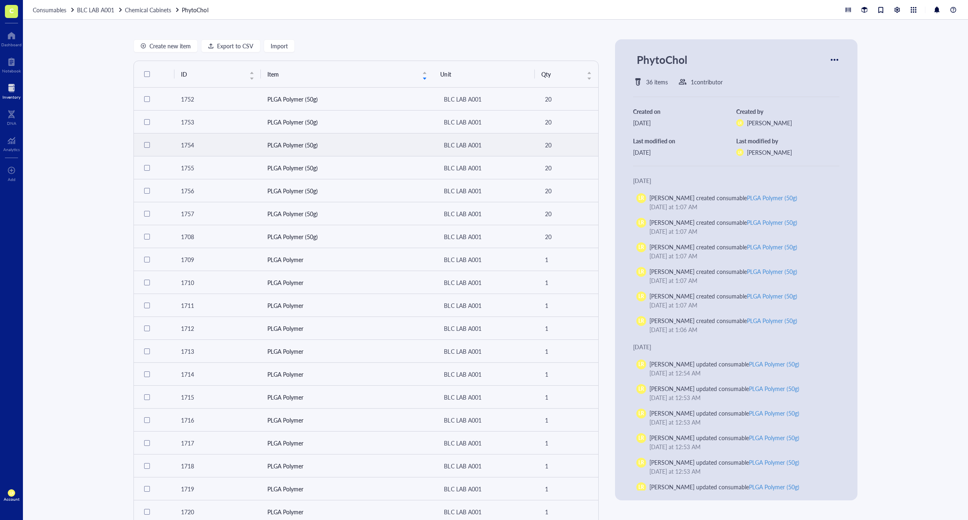
click at [343, 137] on td "PLGA Polymer (50g)" at bounding box center [347, 144] width 173 height 23
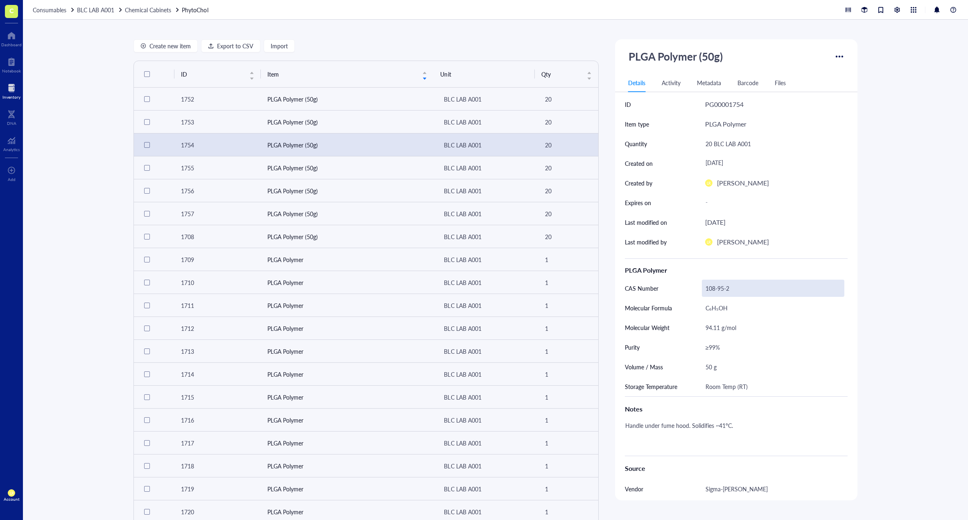
click at [723, 289] on div "108-95-2" at bounding box center [773, 288] width 142 height 17
click at [16, 94] on div at bounding box center [11, 87] width 18 height 13
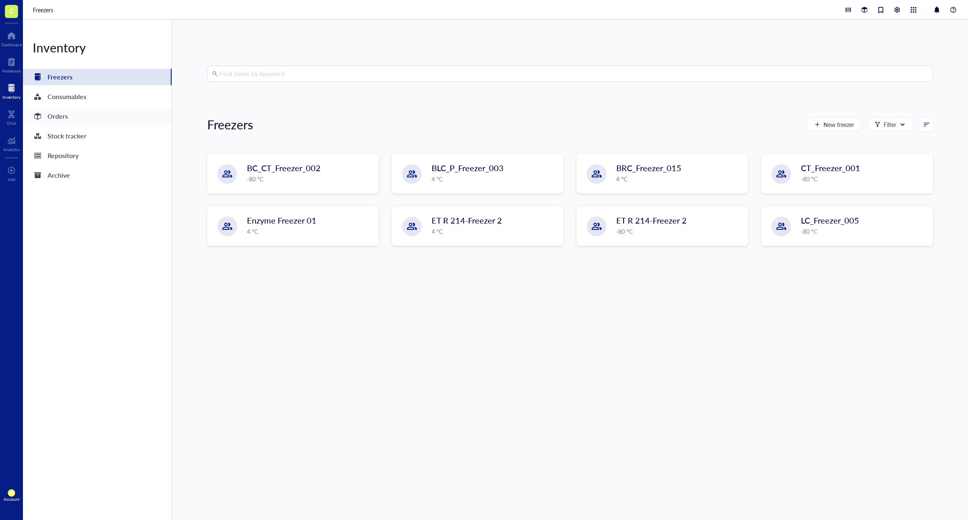
click at [124, 110] on div "Orders" at bounding box center [97, 116] width 149 height 16
click at [125, 99] on div "Consumables" at bounding box center [97, 96] width 149 height 16
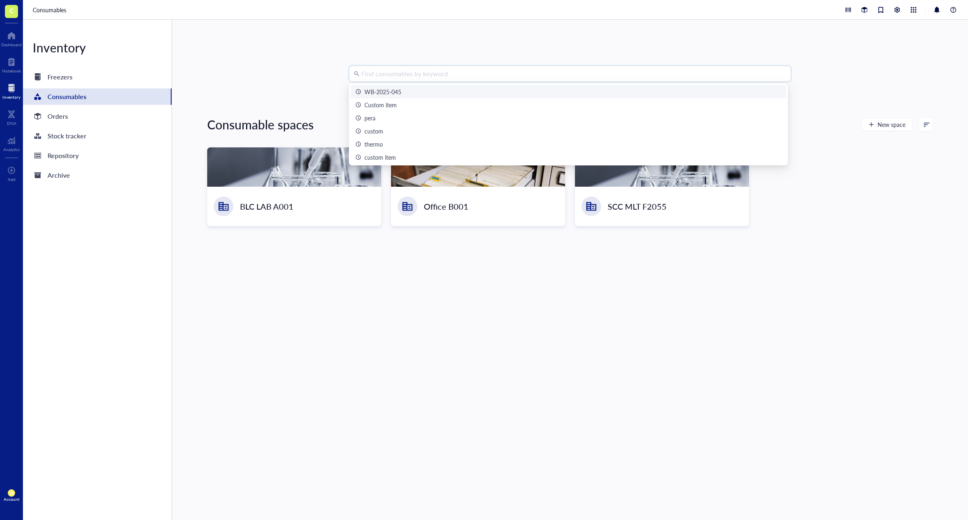
click at [410, 74] on input "search" at bounding box center [573, 74] width 425 height 16
paste input "108-95-2"
type input "108-95-2"
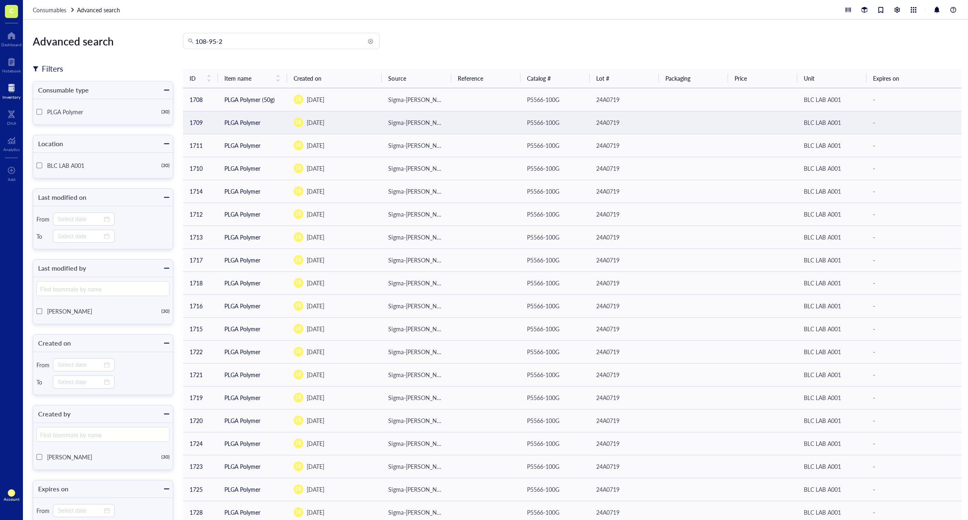
click at [359, 129] on td "LR July 24, 2025" at bounding box center [334, 122] width 95 height 23
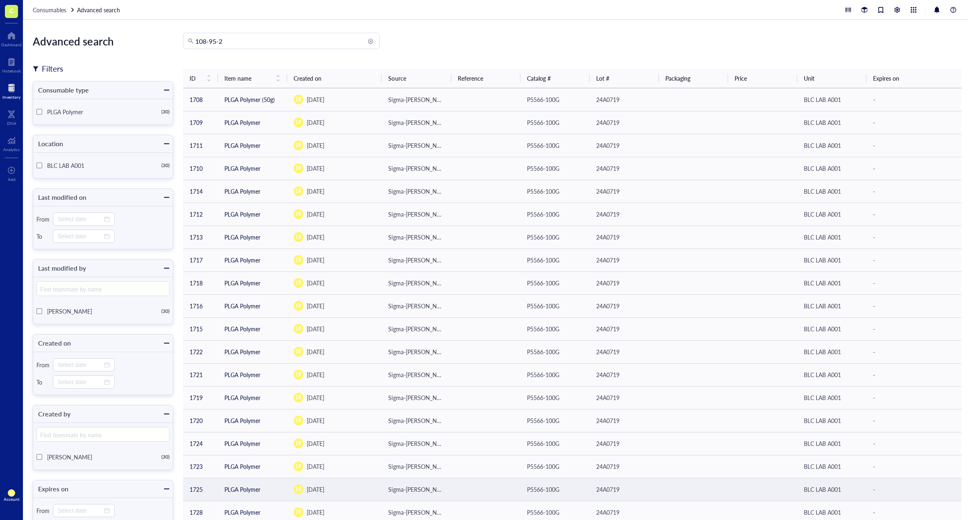
click at [728, 494] on td at bounding box center [762, 489] width 69 height 23
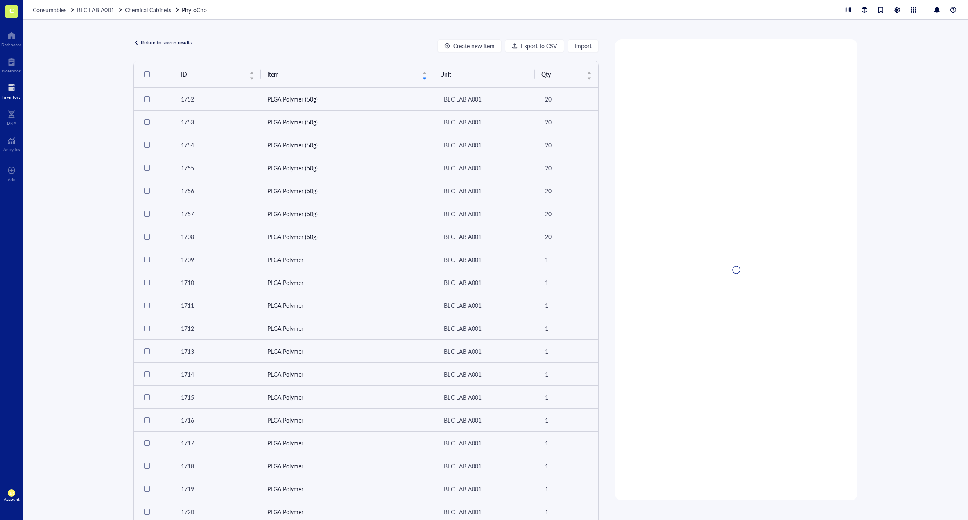
scroll to position [121, 0]
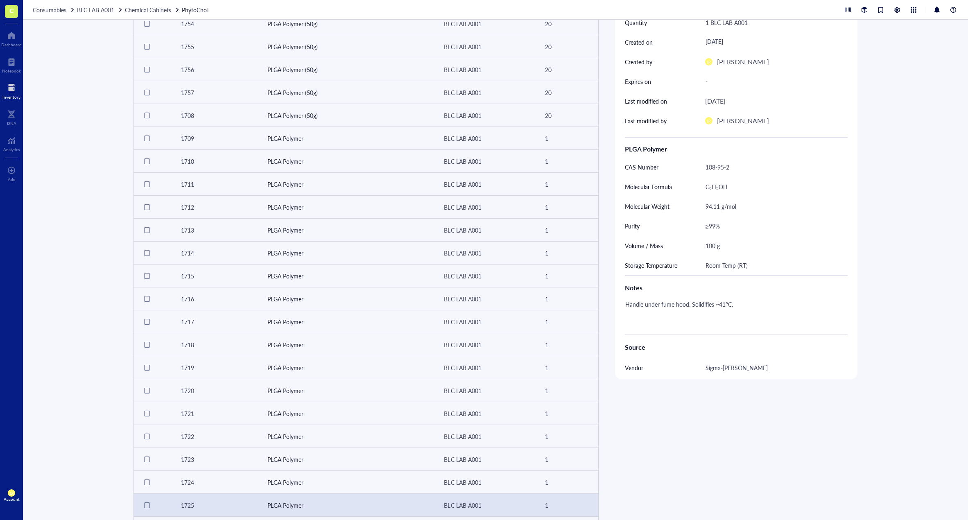
click at [71, 75] on div "Return to search results Create new item Export to CSV Import ID Item Unit Qty …" at bounding box center [495, 270] width 945 height 500
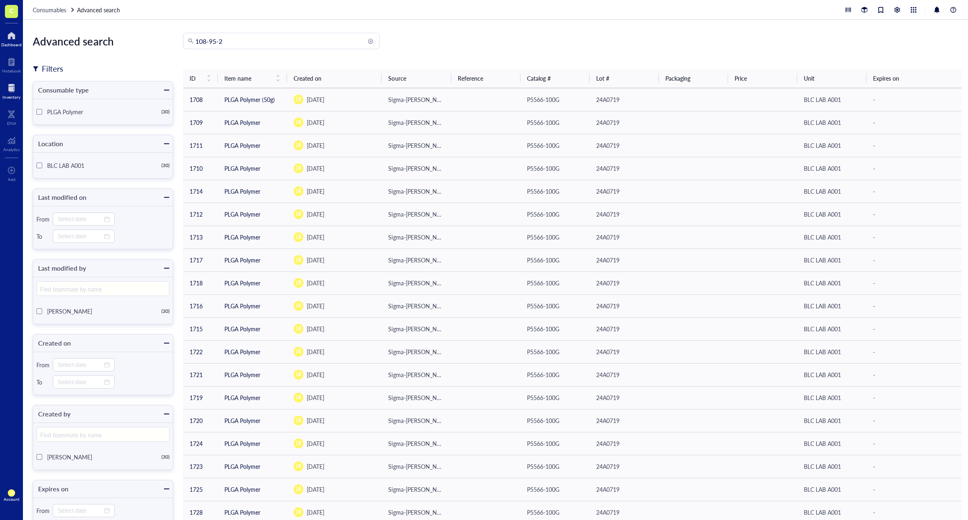
click at [8, 40] on div at bounding box center [11, 35] width 20 height 13
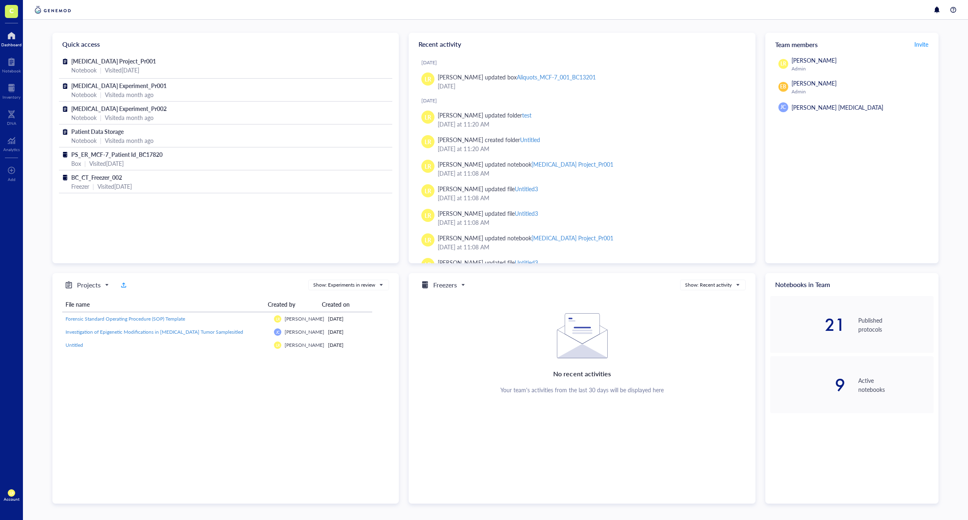
click at [11, 8] on span "C" at bounding box center [11, 10] width 5 height 10
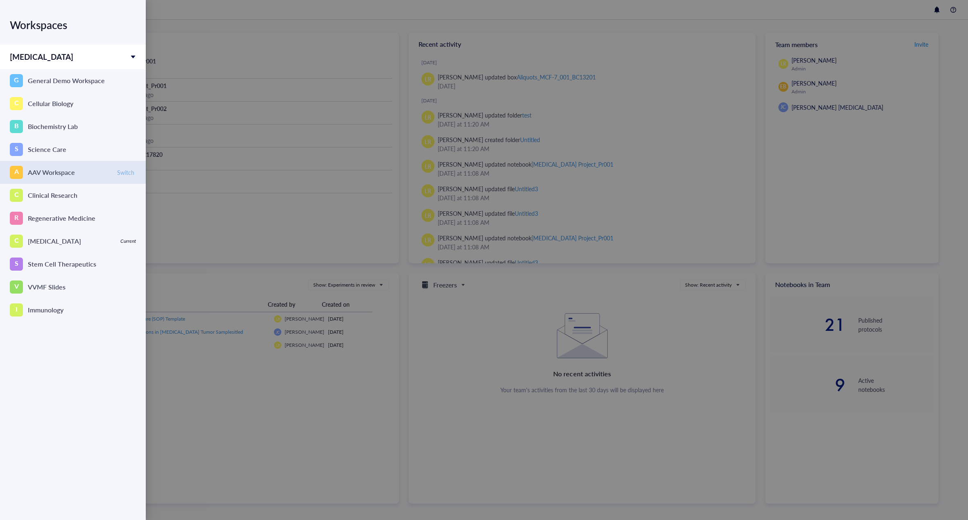
click at [117, 169] on span "Switch" at bounding box center [125, 172] width 17 height 7
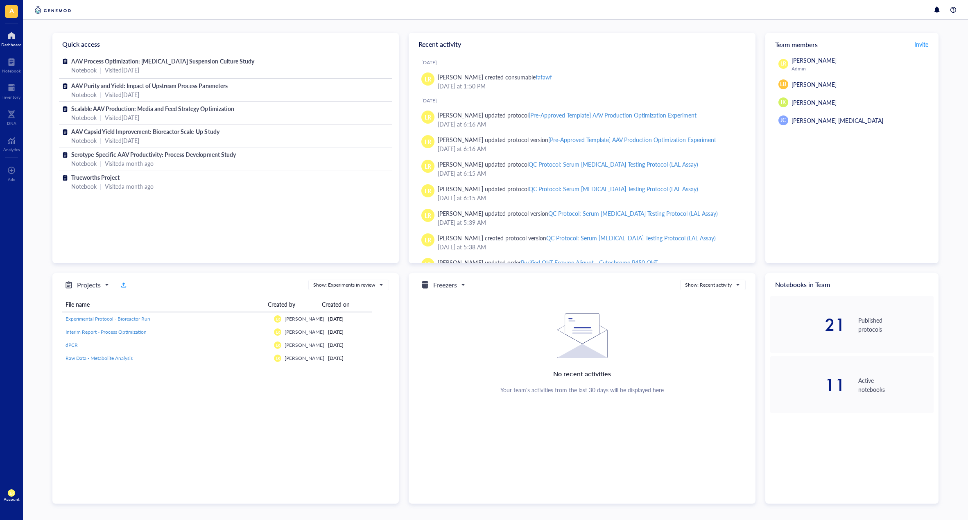
click at [15, 11] on span "A" at bounding box center [11, 11] width 13 height 13
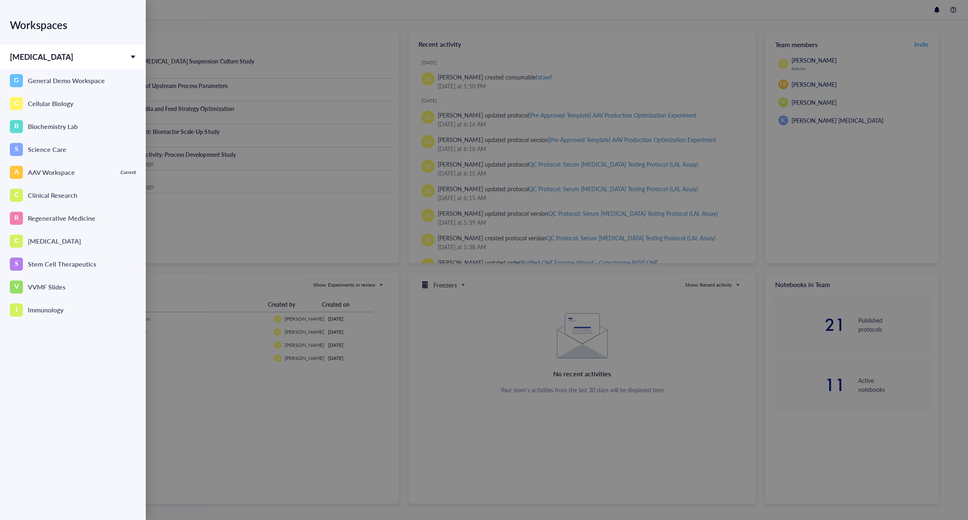
click at [205, 190] on div at bounding box center [484, 260] width 968 height 520
